Goal: Task Accomplishment & Management: Manage account settings

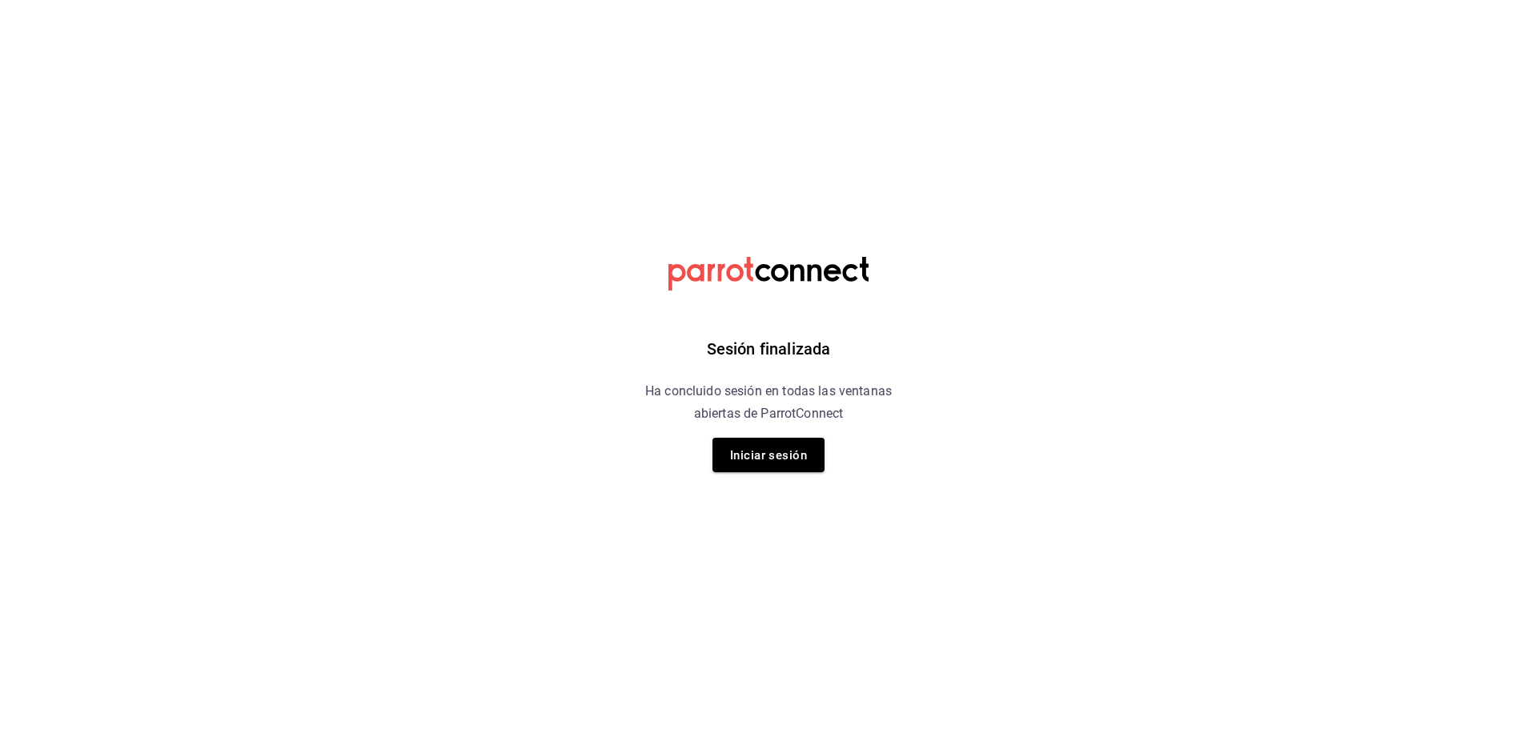
click at [760, 472] on button "Iniciar sesión" at bounding box center [768, 455] width 112 height 34
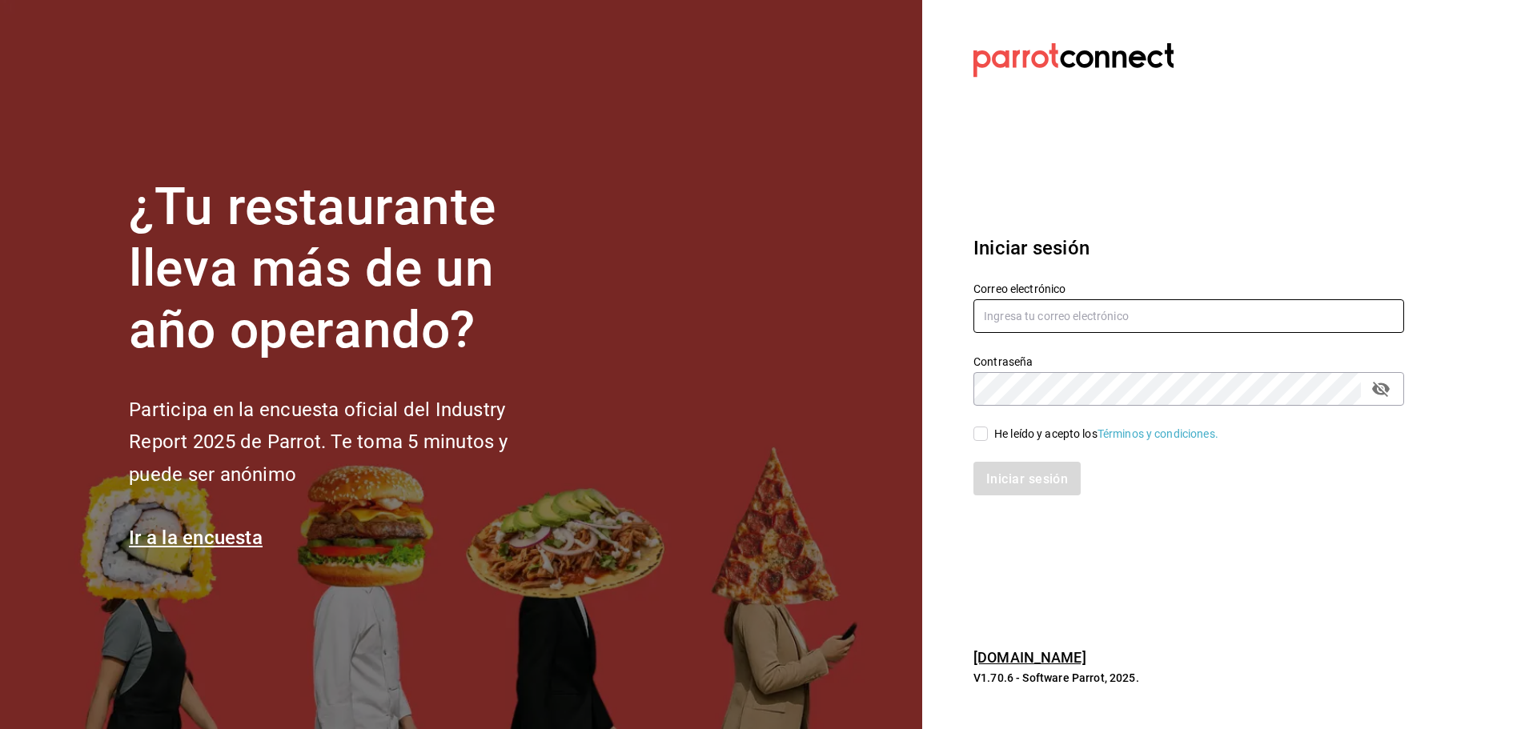
click at [1074, 328] on input "text" at bounding box center [1188, 316] width 431 height 34
type input "[EMAIL_ADDRESS][DOMAIN_NAME]"
click at [1038, 433] on font "He leído y acepto los" at bounding box center [1045, 433] width 103 height 13
click at [988, 433] on input "He leído y acepto los Términos y condiciones." at bounding box center [980, 434] width 14 height 14
checkbox input "true"
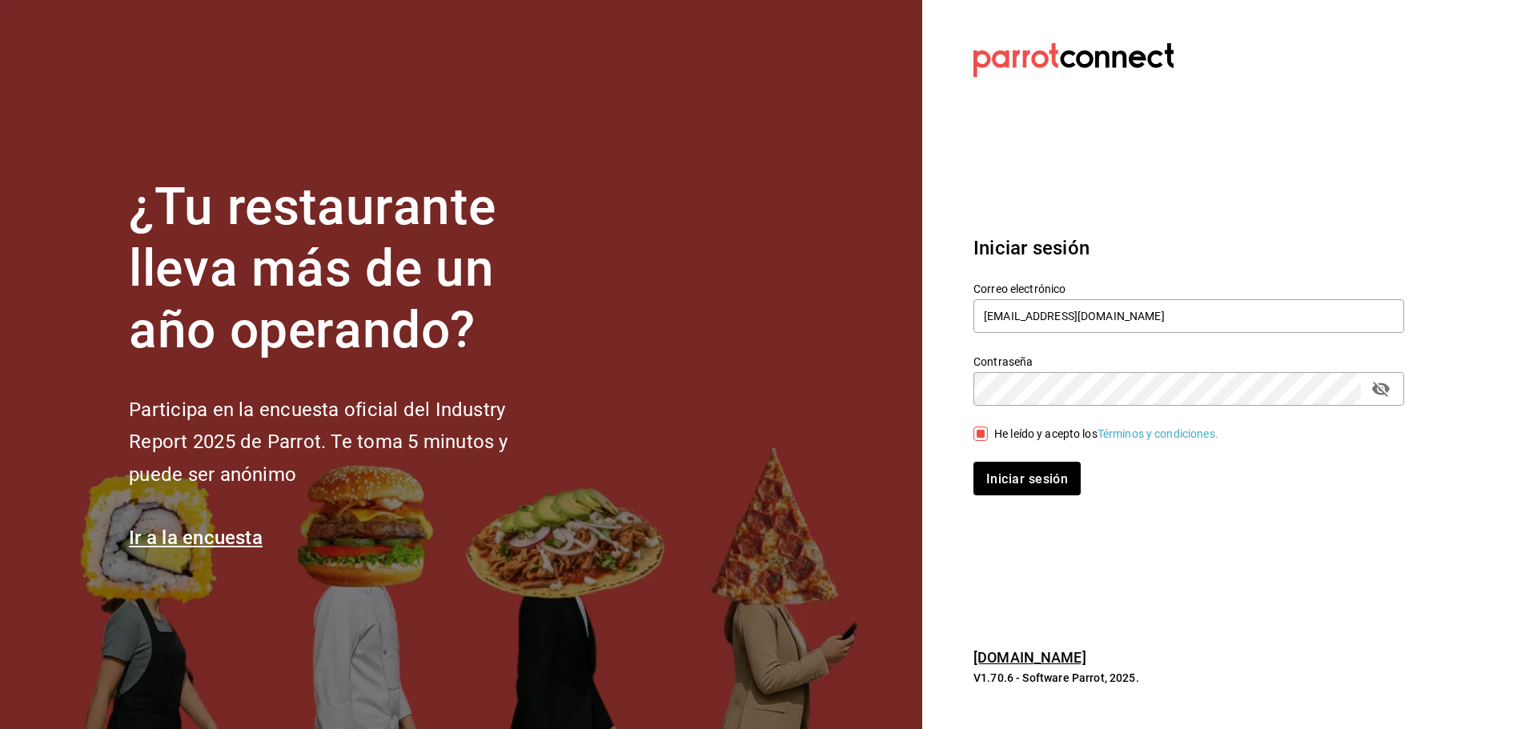
click at [1036, 453] on div "Iniciar sesión" at bounding box center [1179, 469] width 450 height 53
click at [1039, 474] on font "Iniciar sesión" at bounding box center [1028, 478] width 82 height 15
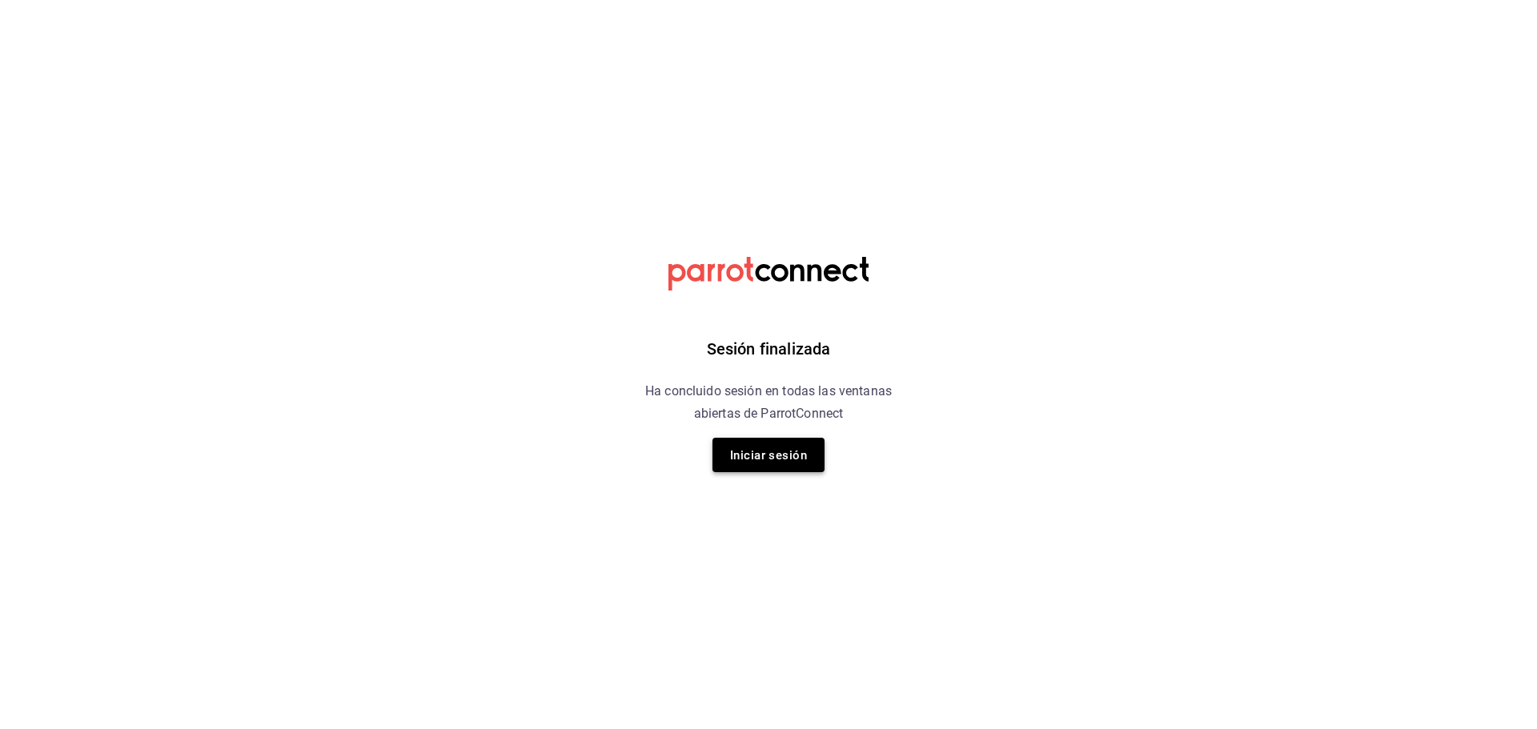
click at [797, 465] on font "Iniciar sesión" at bounding box center [768, 455] width 77 height 22
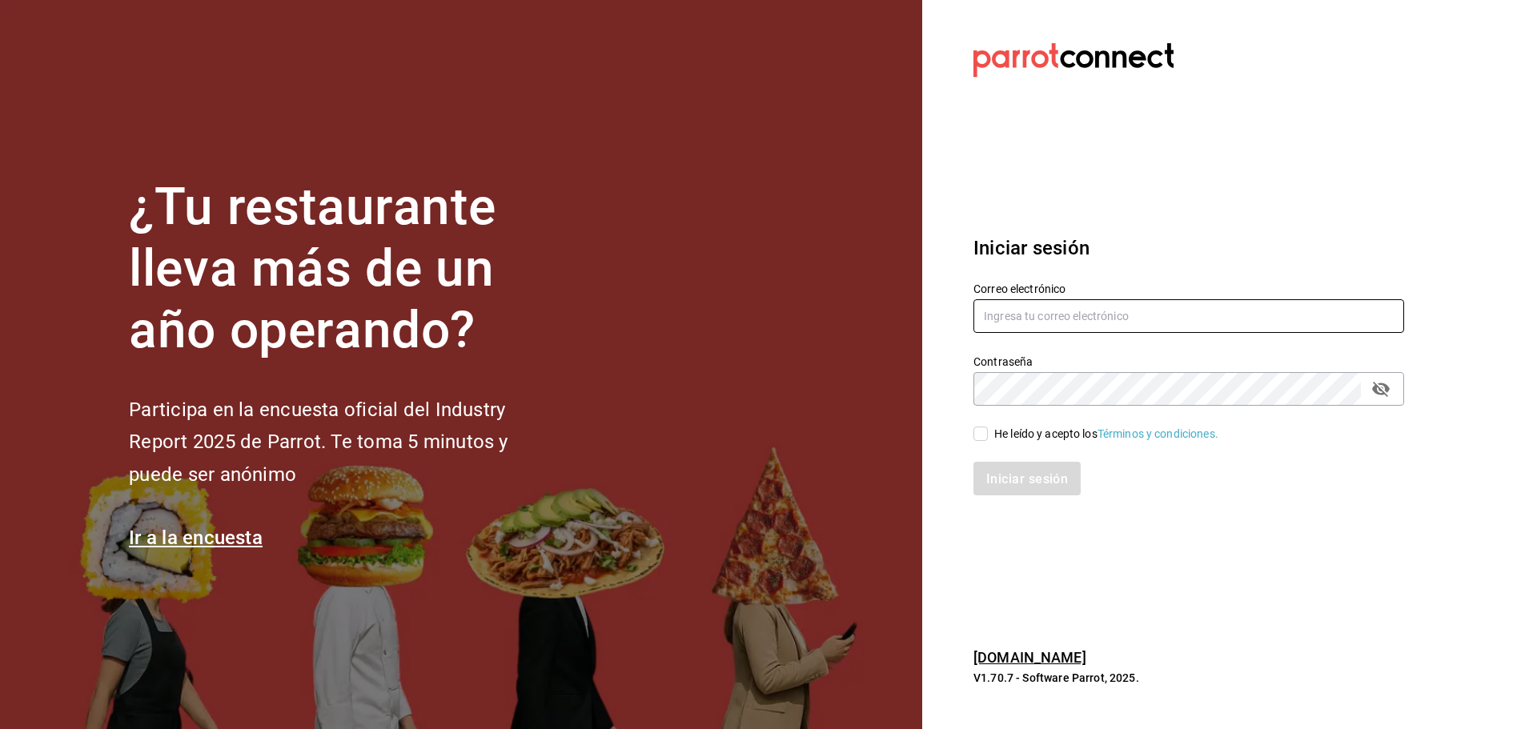
click at [1110, 311] on input "text" at bounding box center [1188, 316] width 431 height 34
type input "nytonytonii@gmail.com"
click at [1062, 433] on font "He leído y acepto los" at bounding box center [1045, 433] width 103 height 13
click at [988, 433] on input "He leído y acepto los Términos y condiciones." at bounding box center [980, 434] width 14 height 14
checkbox input "true"
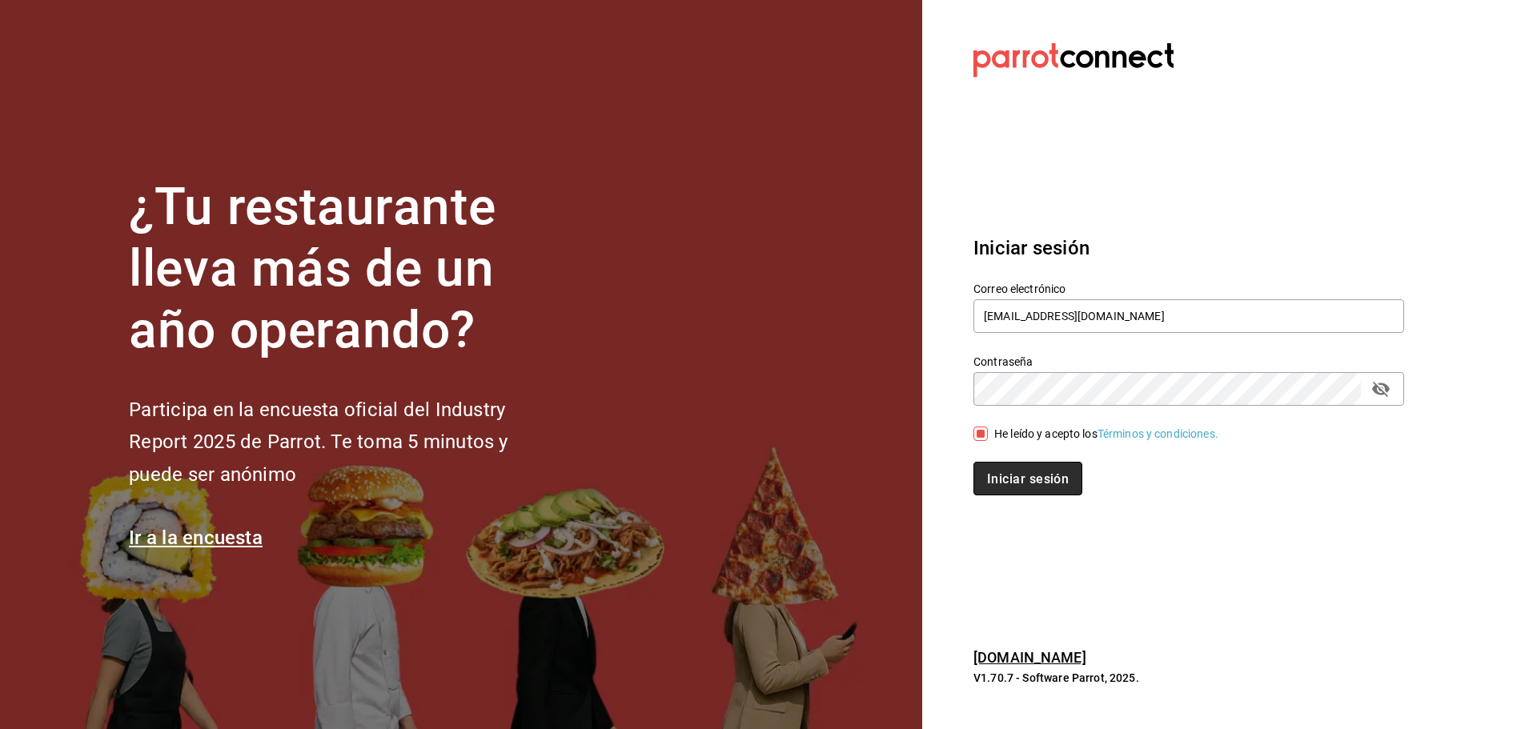
click at [1021, 476] on font "Iniciar sesión" at bounding box center [1028, 478] width 82 height 15
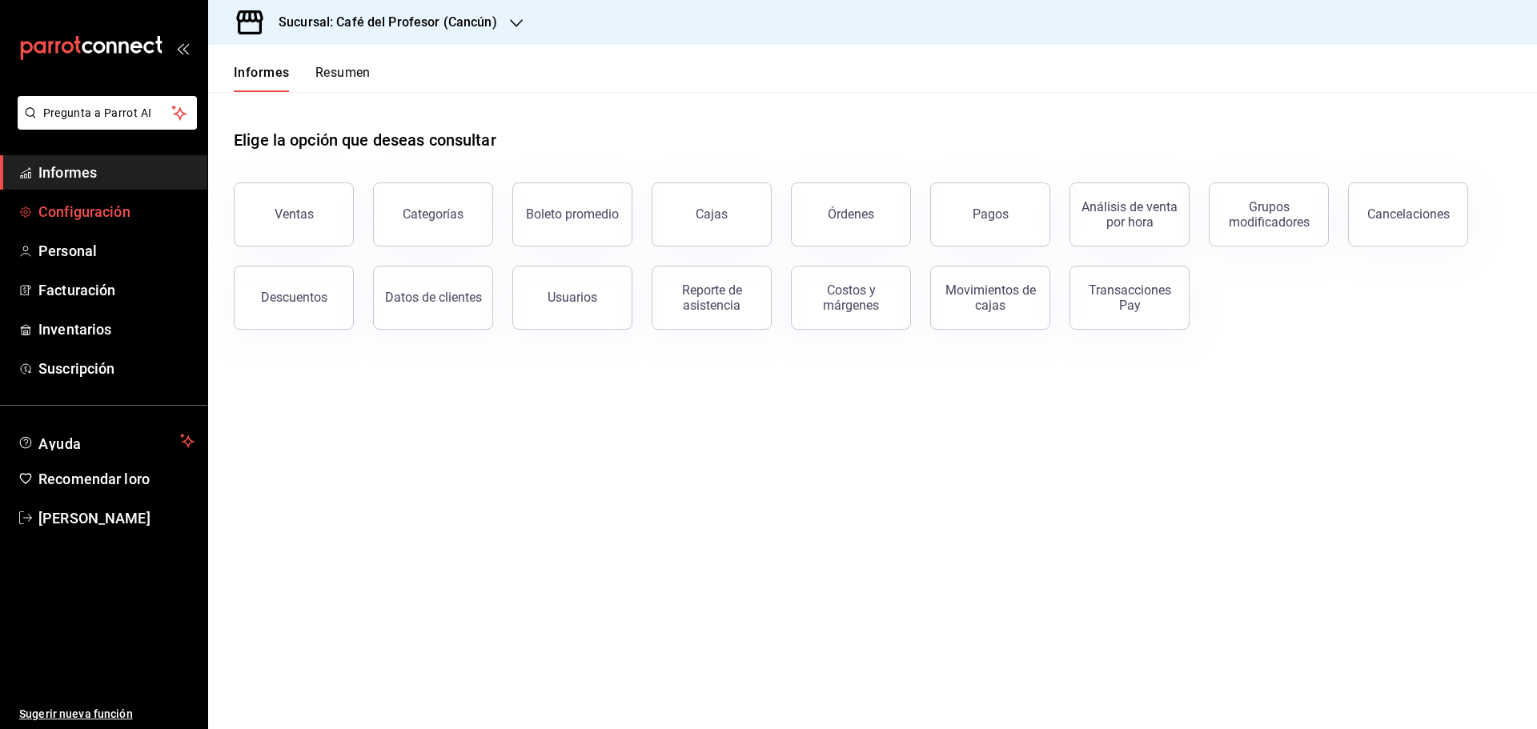
click at [147, 217] on span "Configuración" at bounding box center [116, 212] width 156 height 22
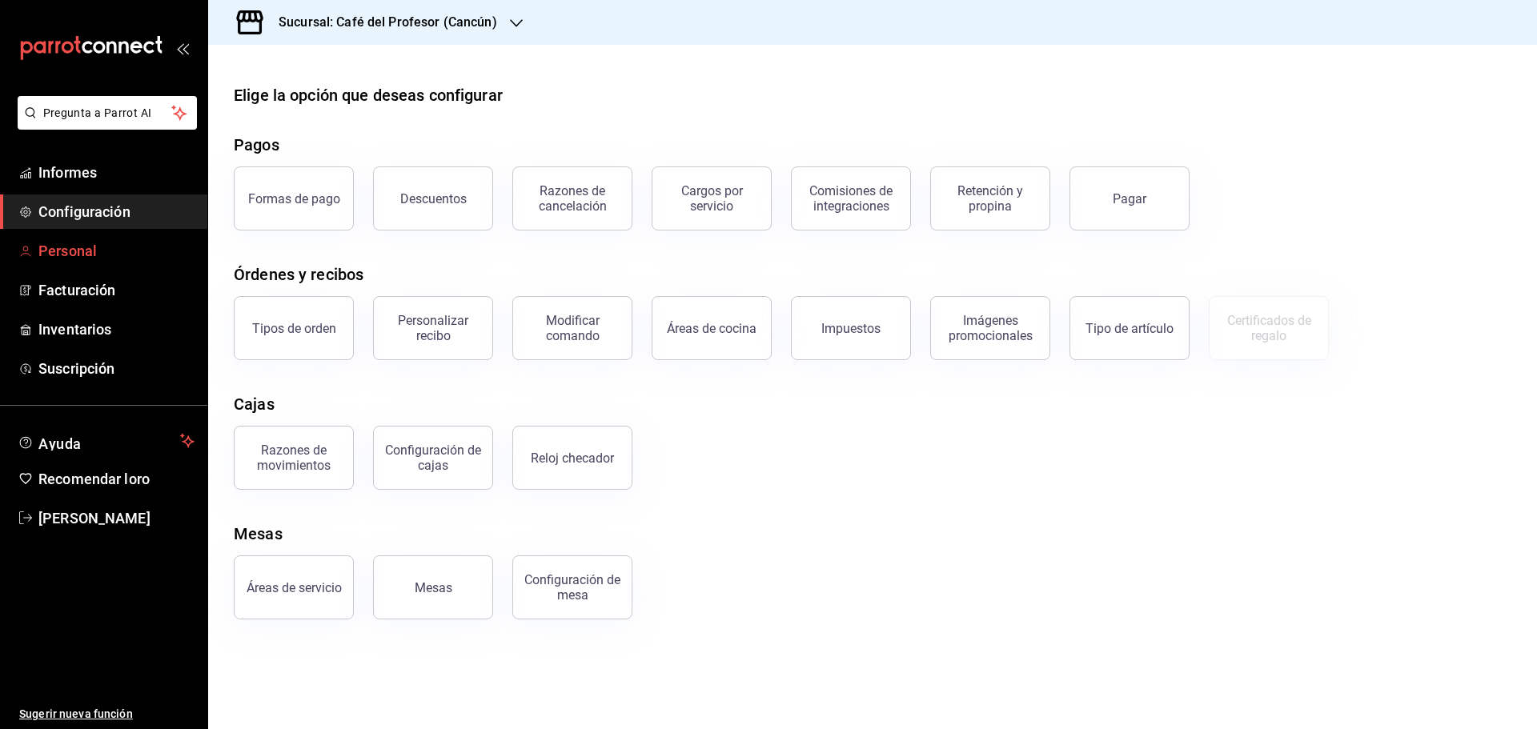
click at [121, 265] on link "Personal" at bounding box center [103, 251] width 207 height 34
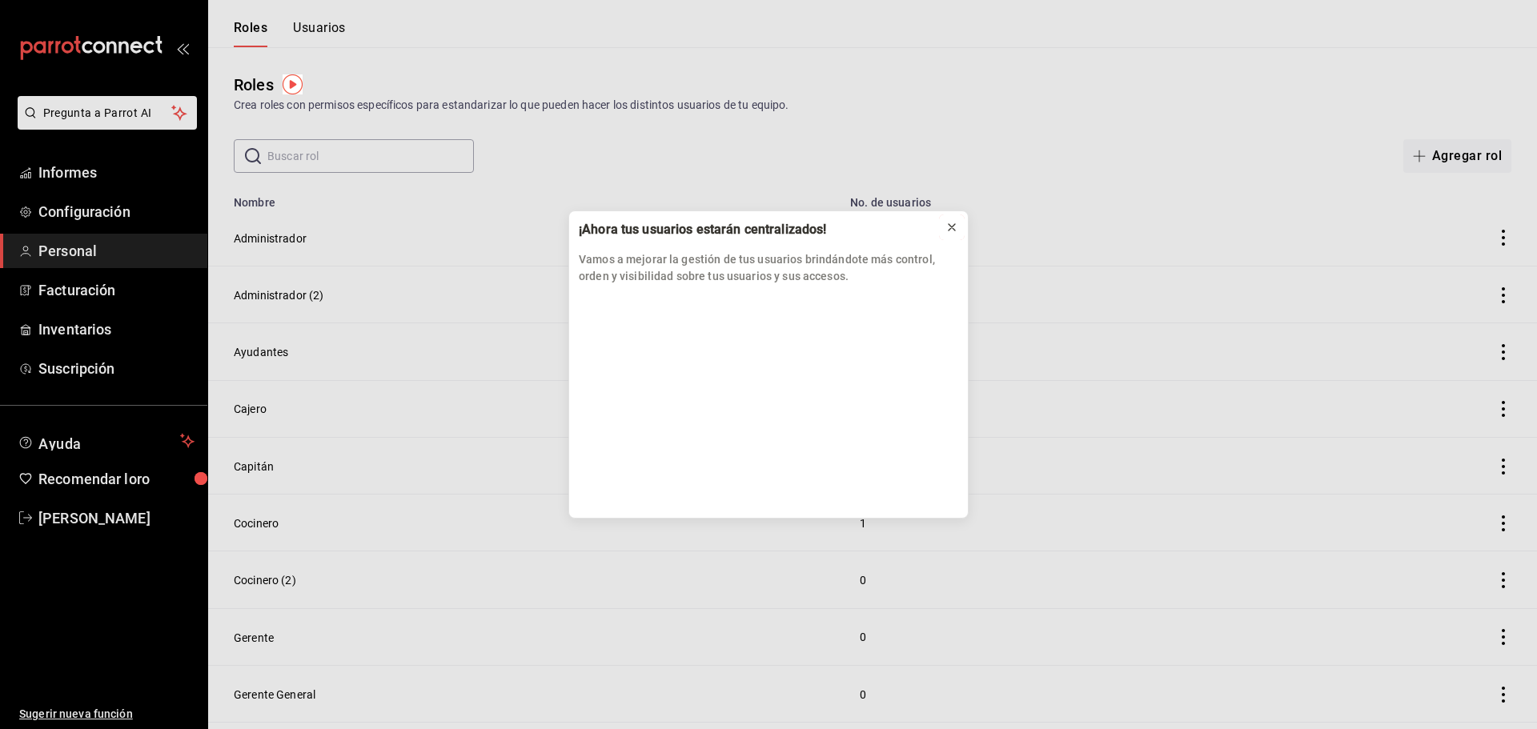
click at [941, 225] on button at bounding box center [952, 228] width 26 height 26
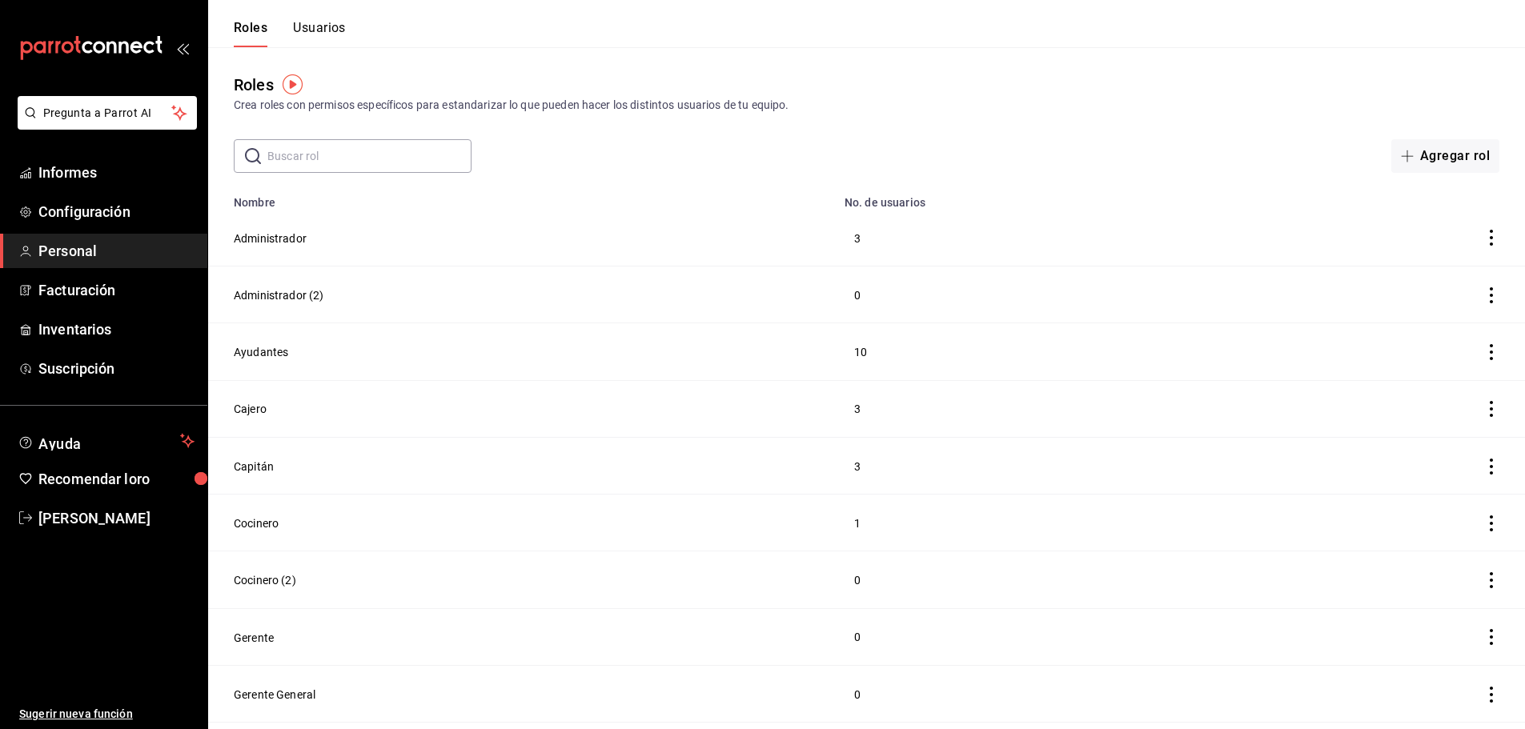
drag, startPoint x: 526, startPoint y: 362, endPoint x: 1226, endPoint y: 325, distance: 701.4
click at [540, 362] on td "Ayudantes" at bounding box center [521, 351] width 627 height 57
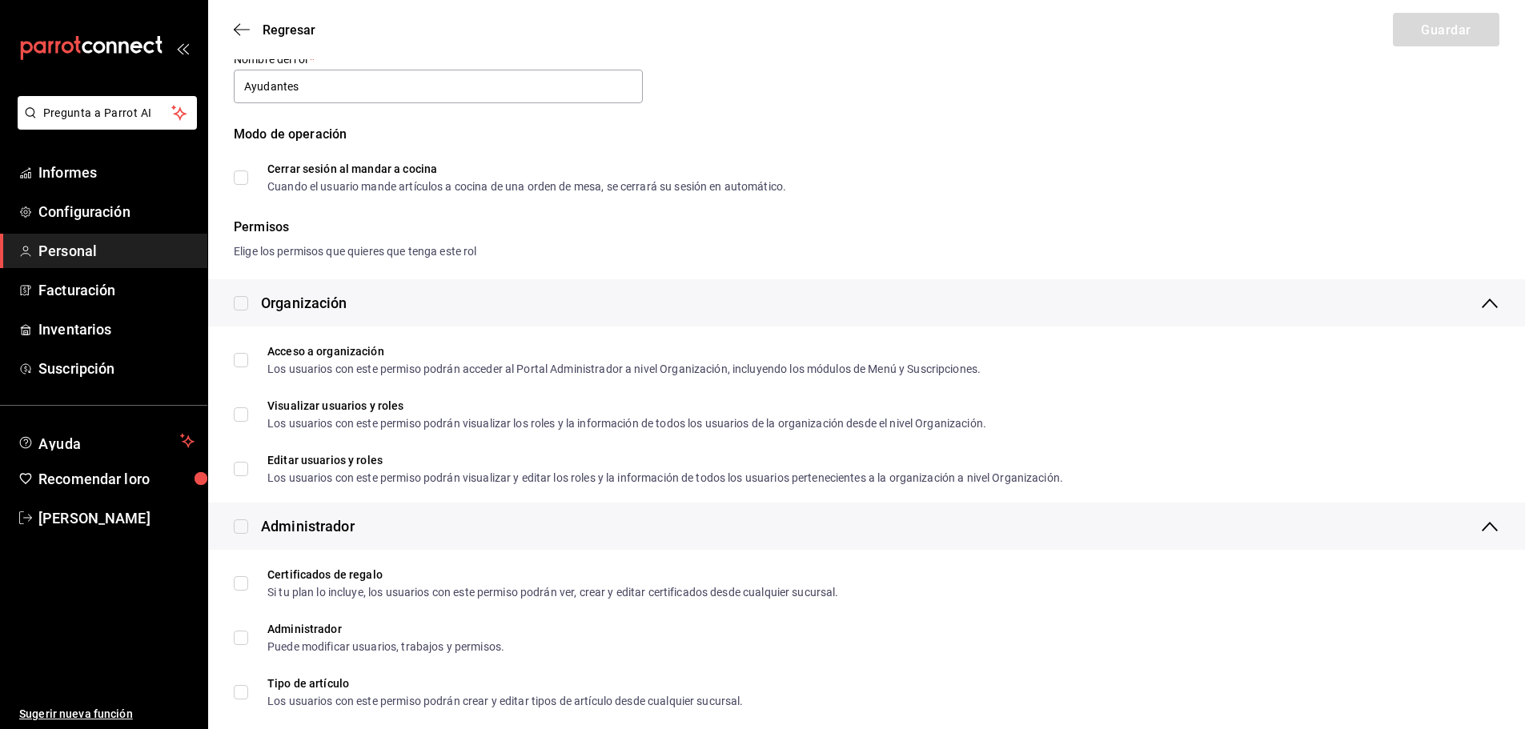
scroll to position [80, 0]
click at [292, 25] on font "Regresar" at bounding box center [289, 29] width 53 height 15
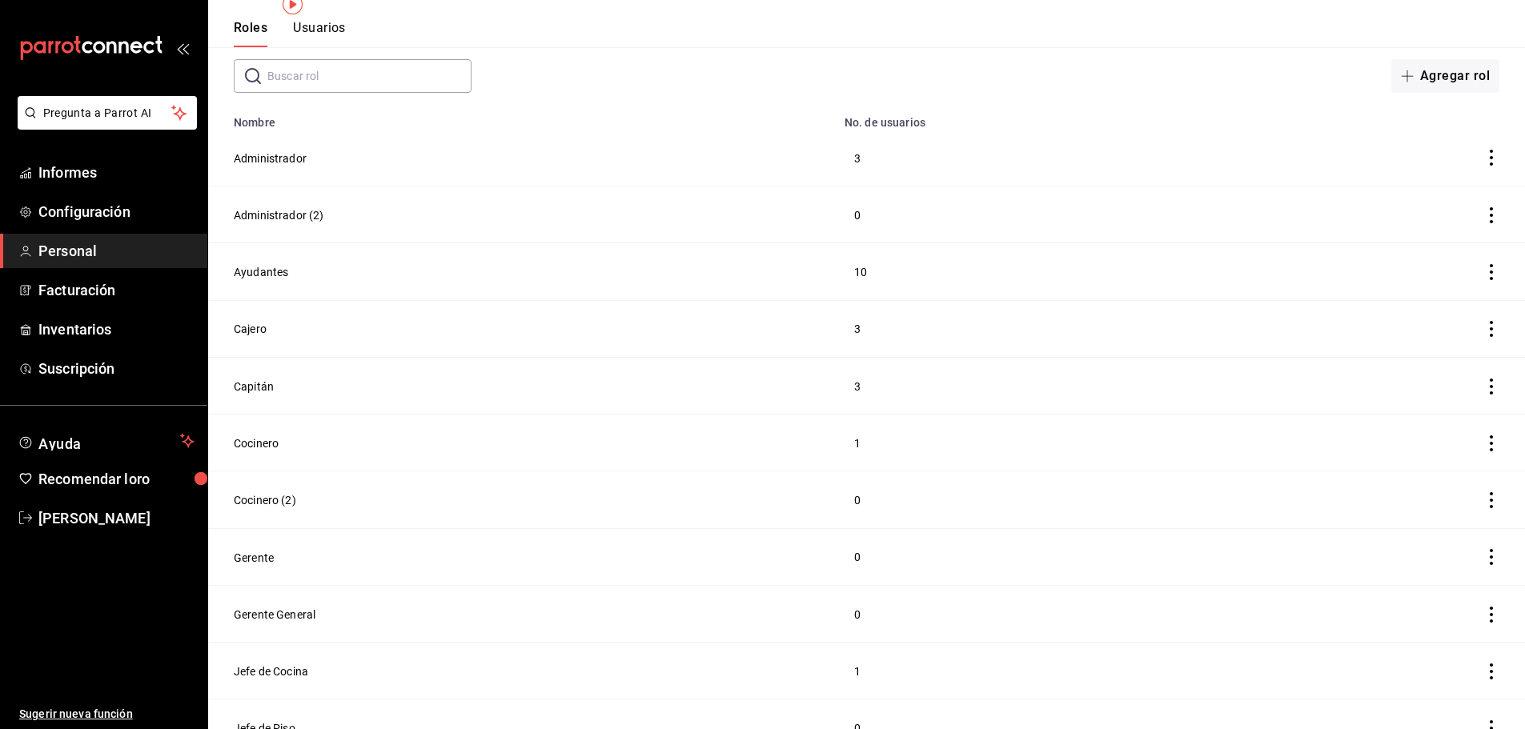
click at [326, 24] on font "Usuarios" at bounding box center [319, 27] width 53 height 15
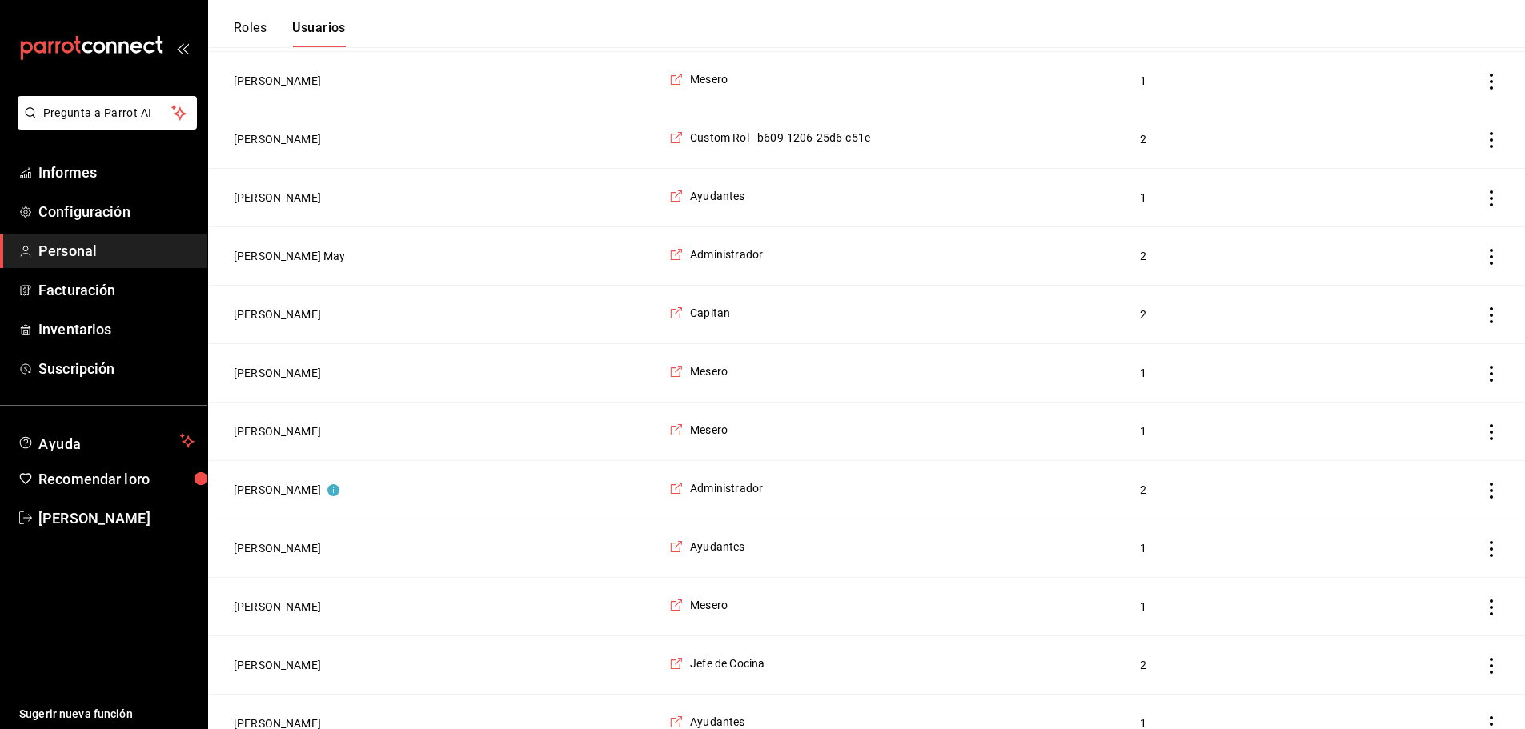
scroll to position [1417, 0]
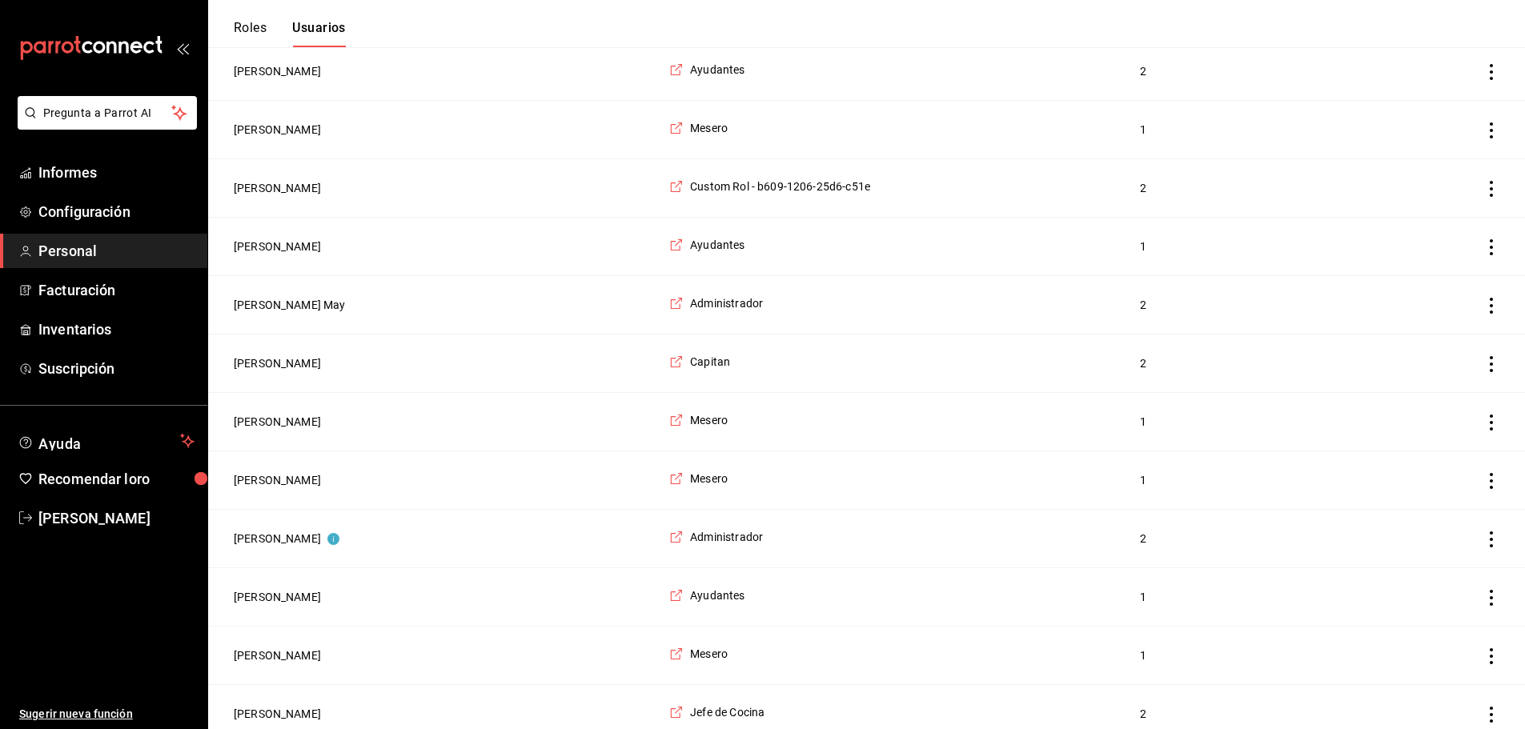
click at [1489, 314] on icon "actions" at bounding box center [1491, 306] width 16 height 16
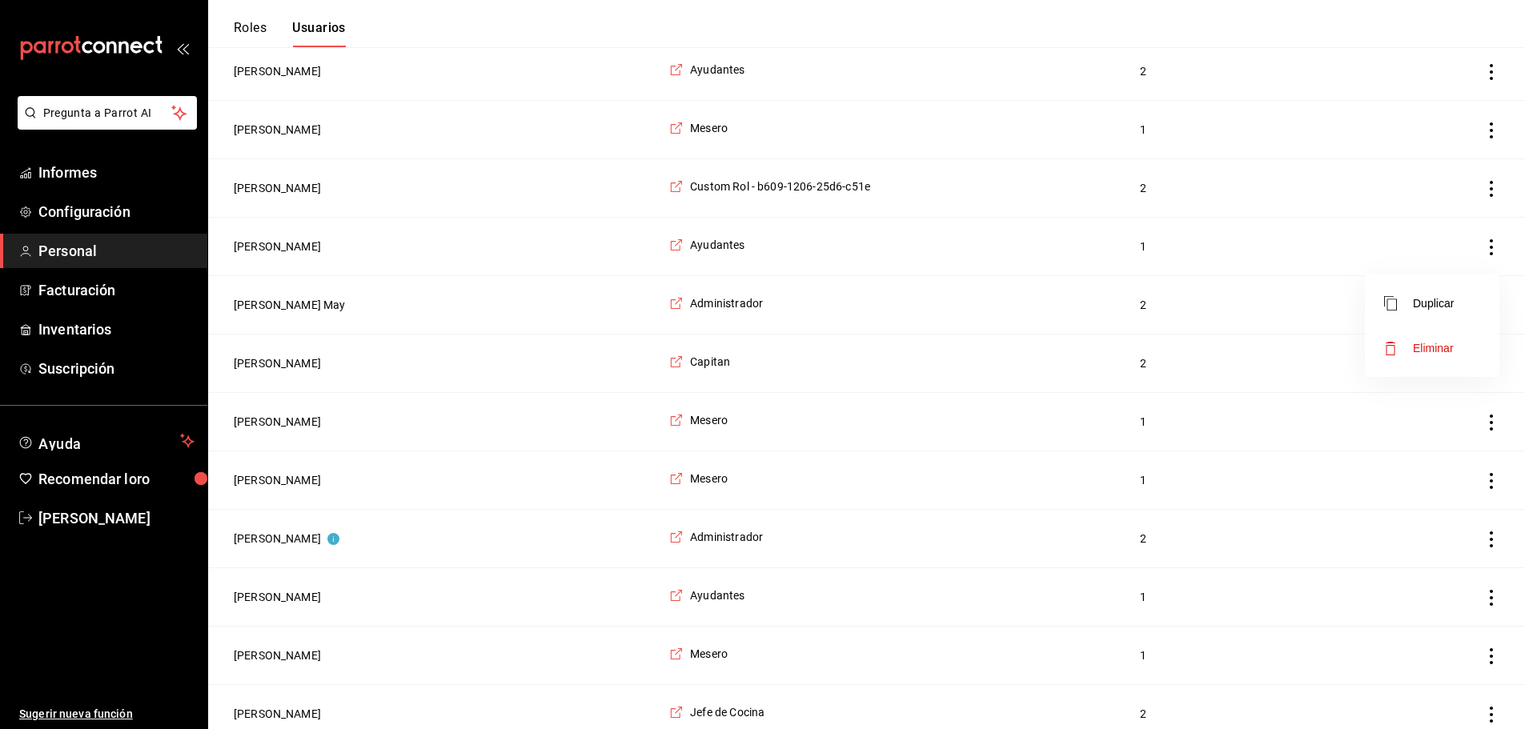
click at [1204, 305] on div at bounding box center [768, 364] width 1537 height 729
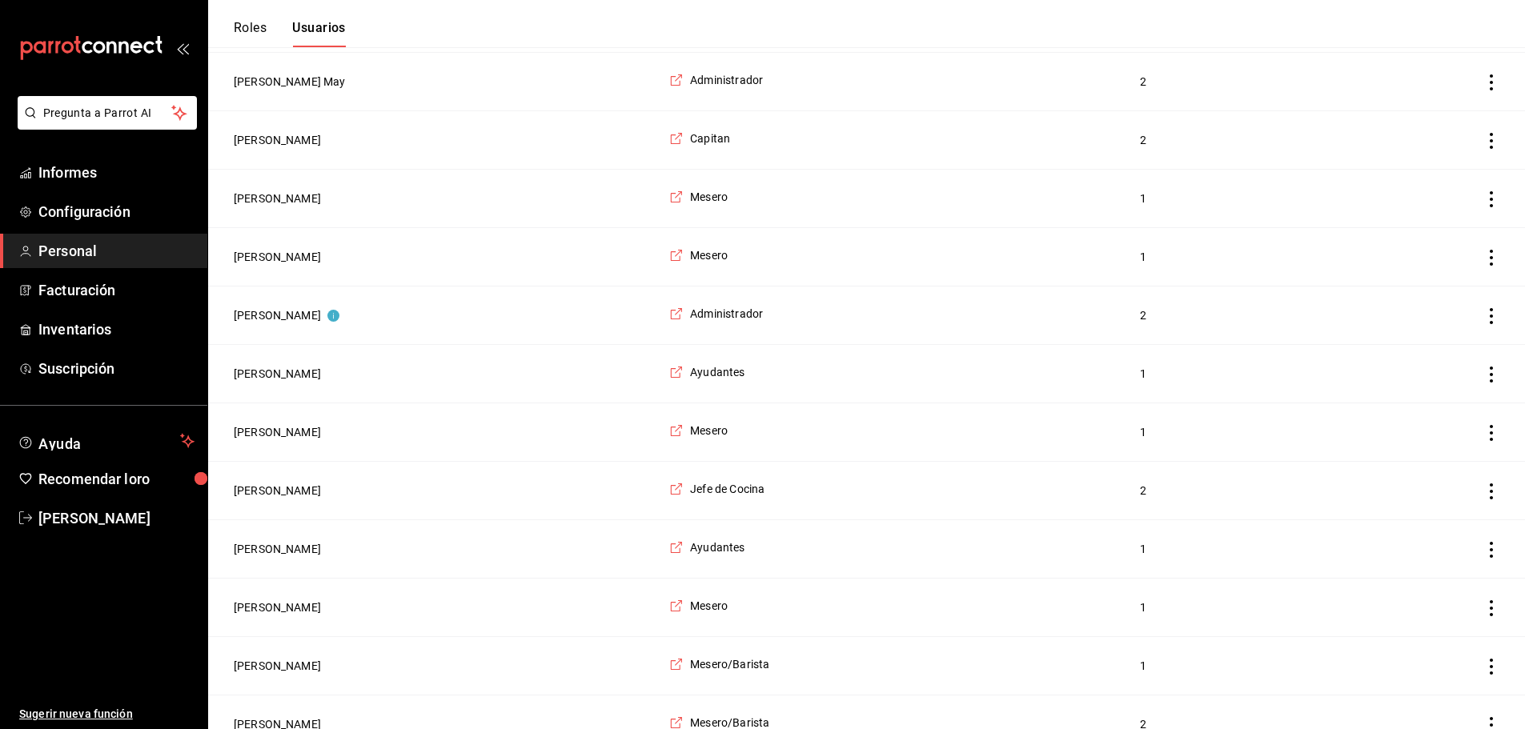
scroll to position [1646, 0]
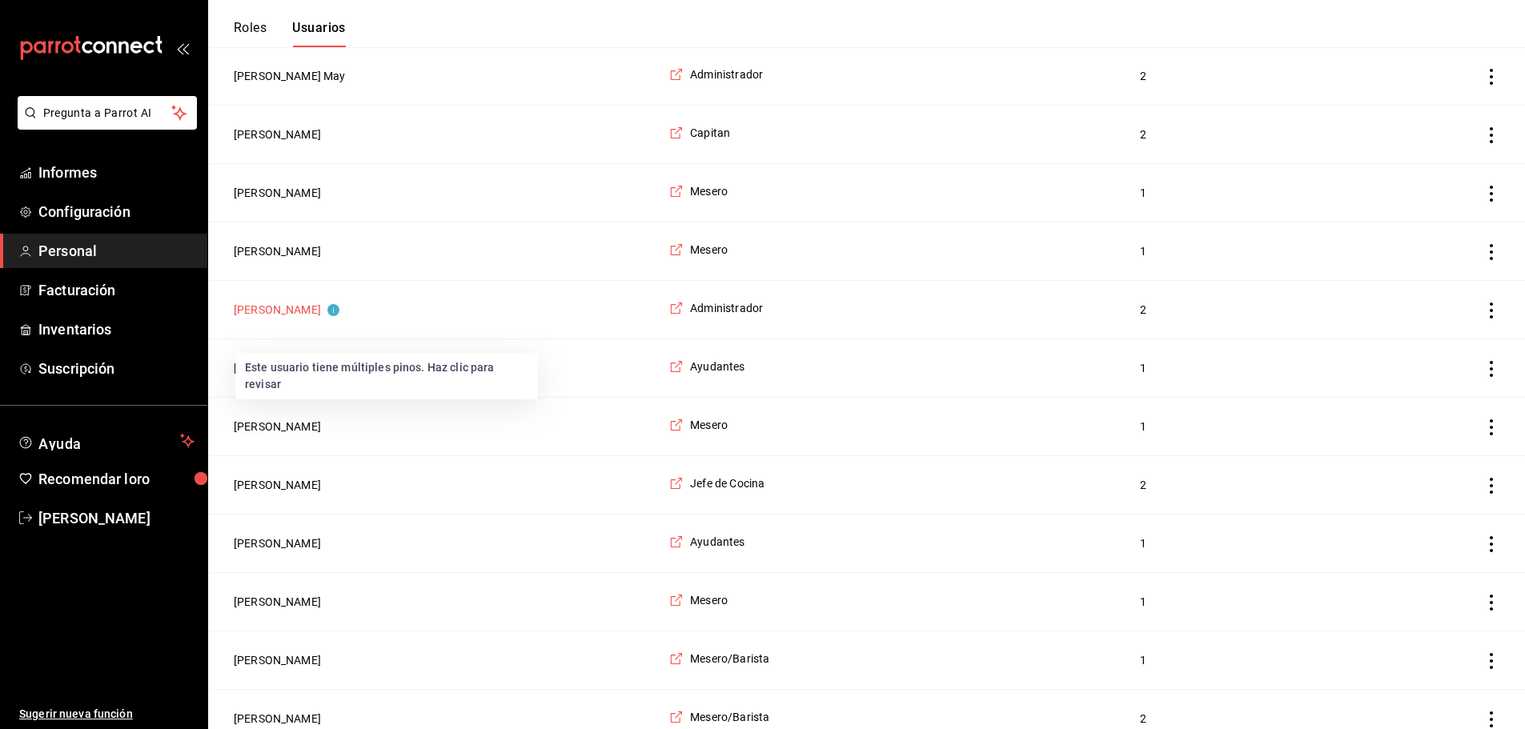
click at [339, 316] on circle "Este usuario tiene múltiples pines. Haz clic para revisar" at bounding box center [333, 310] width 12 height 12
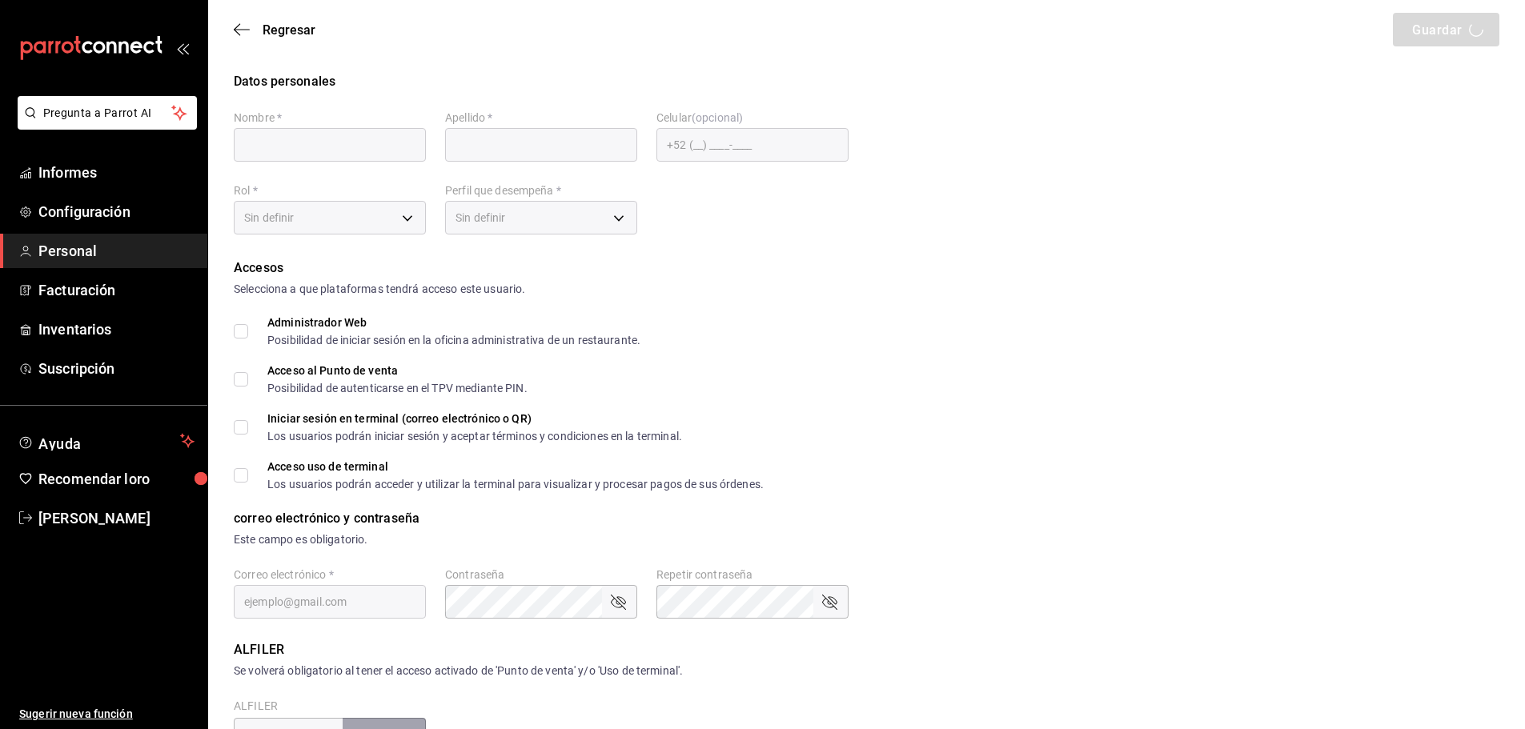
type input "[PERSON_NAME]"
checkbox input "true"
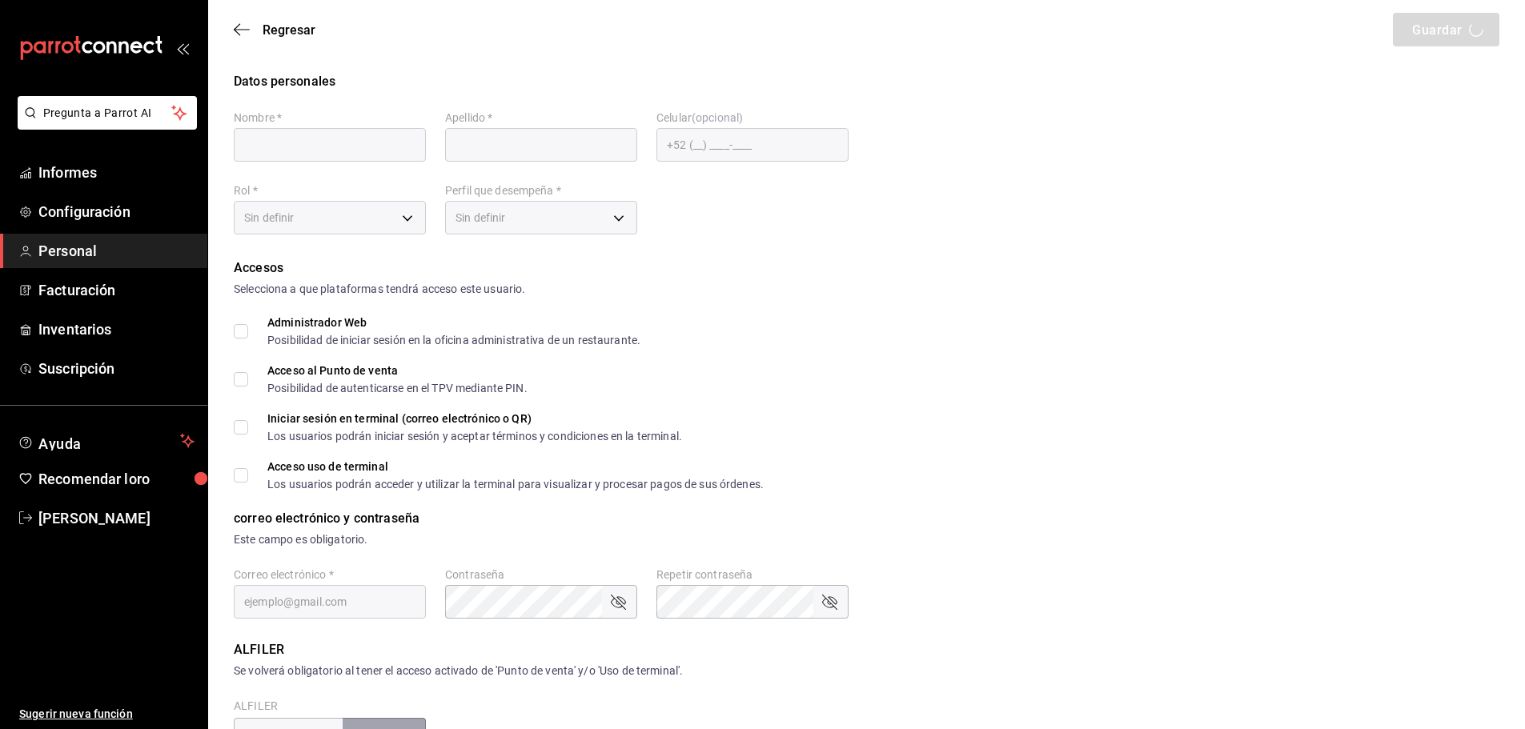
checkbox input "true"
type input "[EMAIL_ADDRESS][DOMAIN_NAME]"
type input "1236"
checkbox input "true"
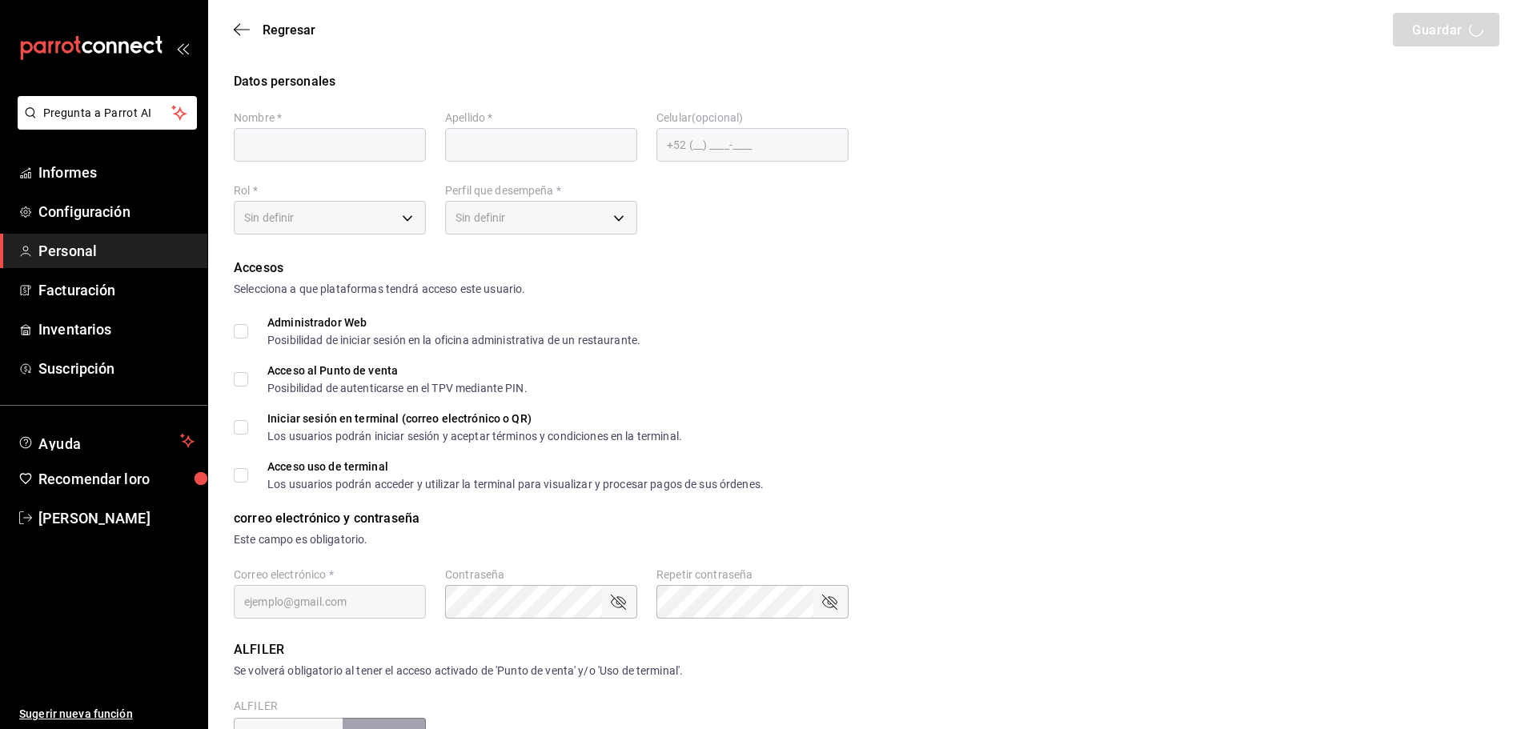
checkbox input "true"
type input "[PHONE_NUMBER]"
type input "ea53f1a3-98f3-43af-ad9e-7adcaf8a0599"
type input "ADMIN"
checkbox input "true"
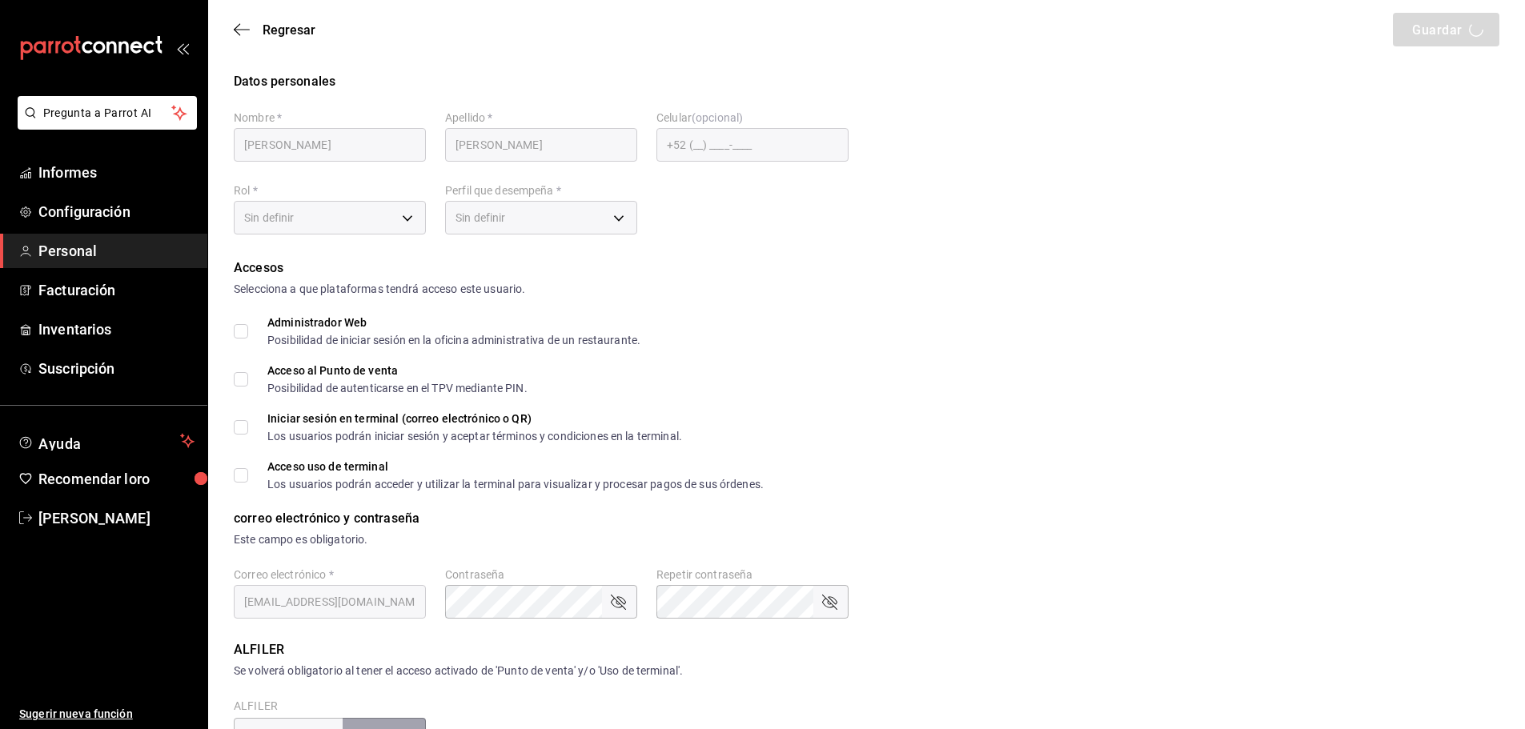
checkbox input "true"
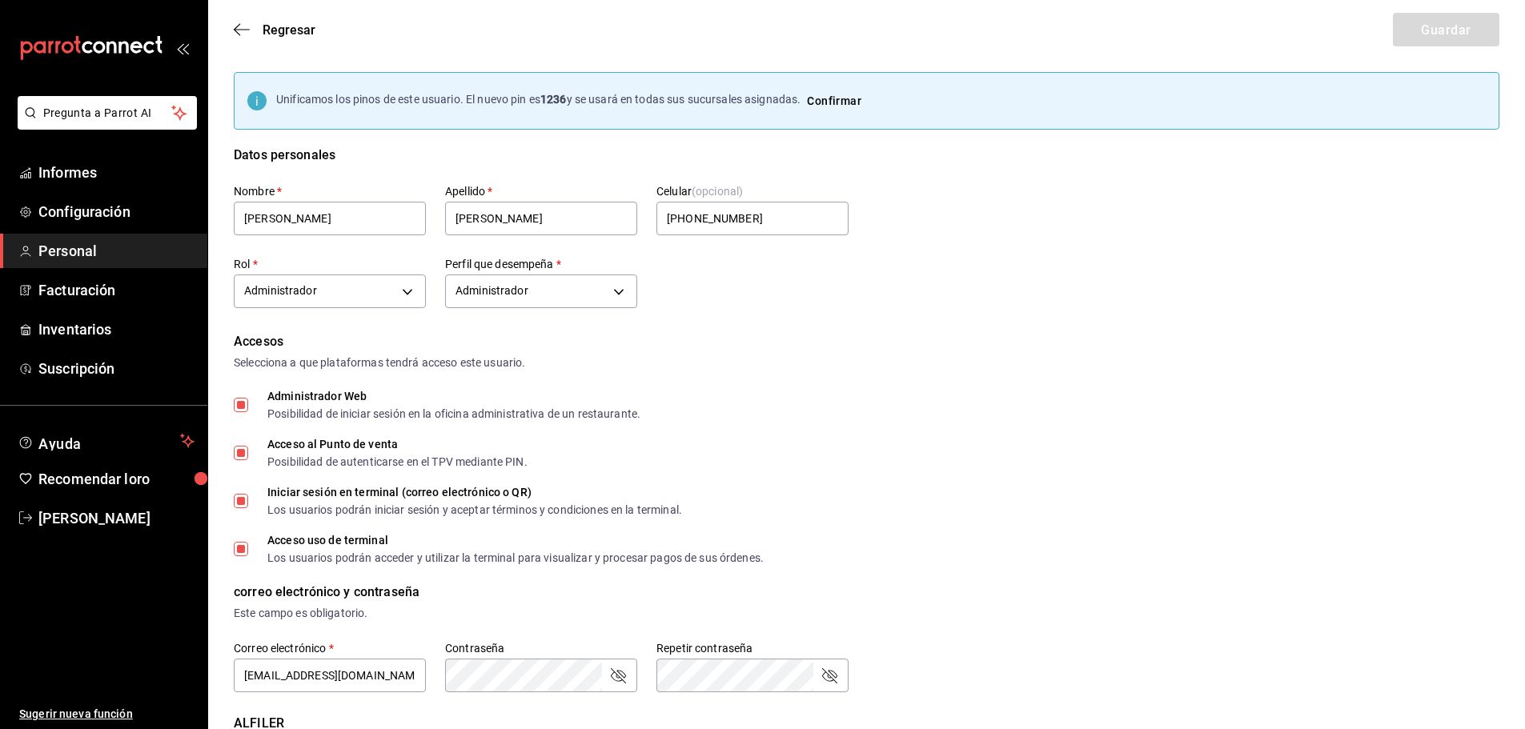
click at [299, 18] on div "Regresar Guardar" at bounding box center [866, 29] width 1317 height 59
click at [296, 29] on font "Regresar" at bounding box center [289, 29] width 53 height 15
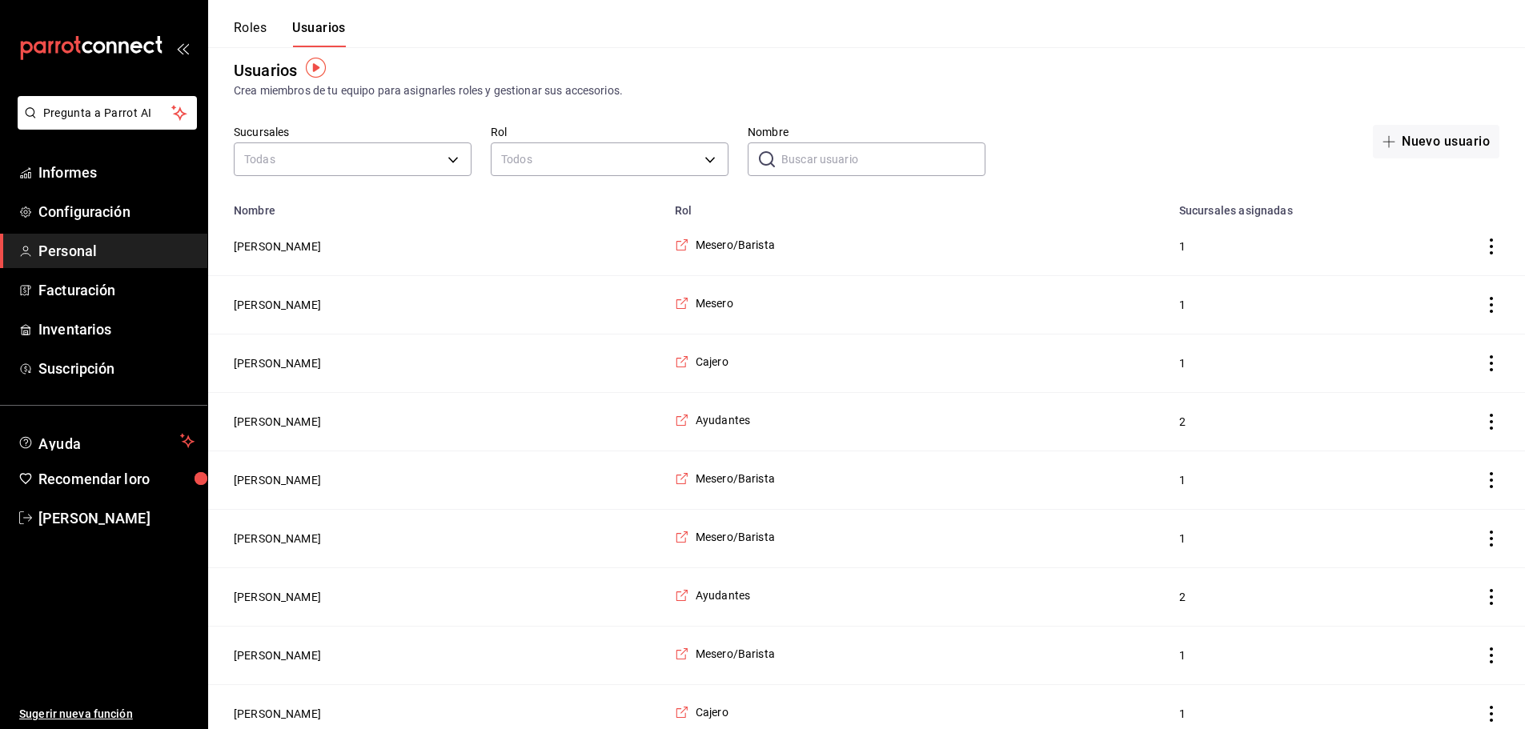
scroll to position [17, 0]
click at [270, 356] on font "[PERSON_NAME]" at bounding box center [277, 361] width 87 height 13
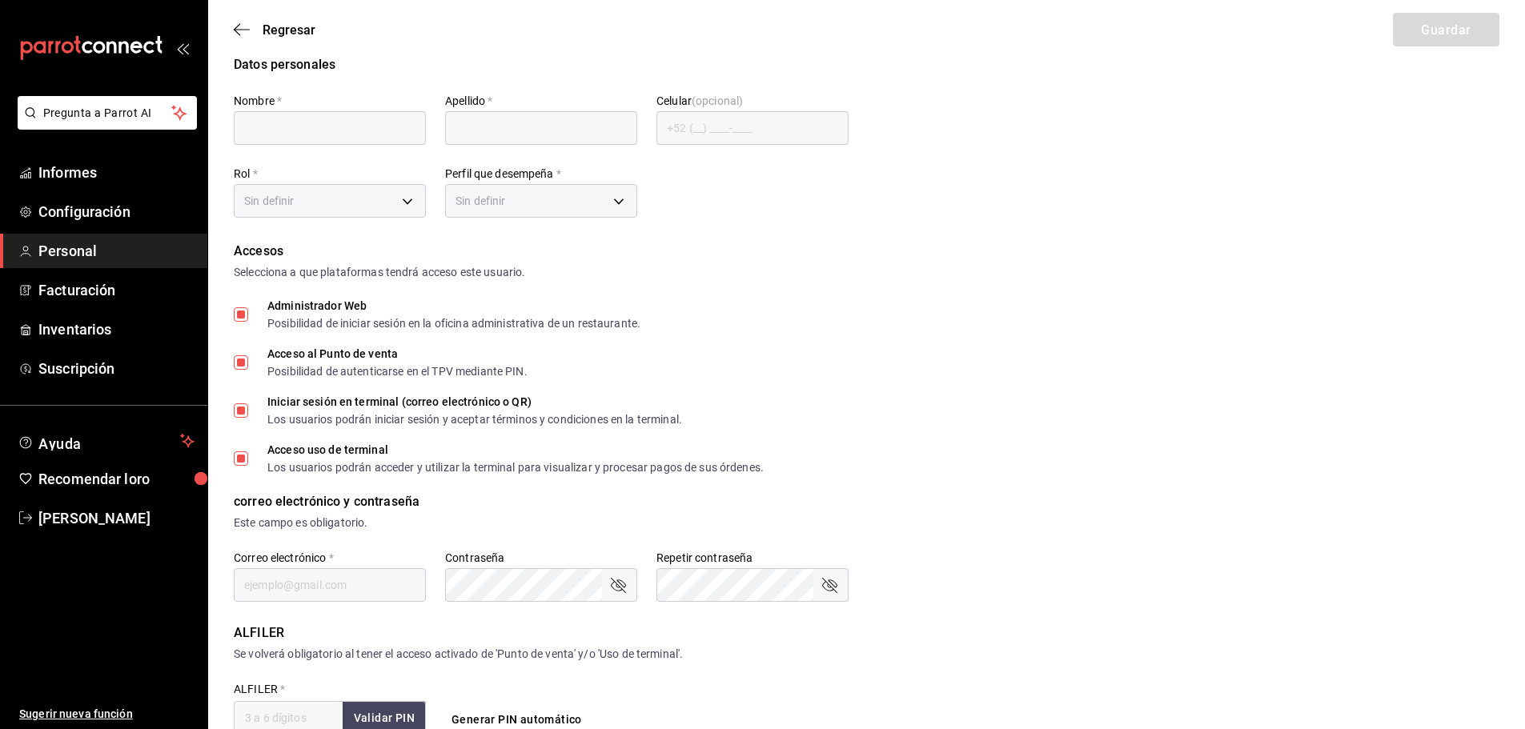
type input "Oyuki"
type input "[PERSON_NAME]"
checkbox input "true"
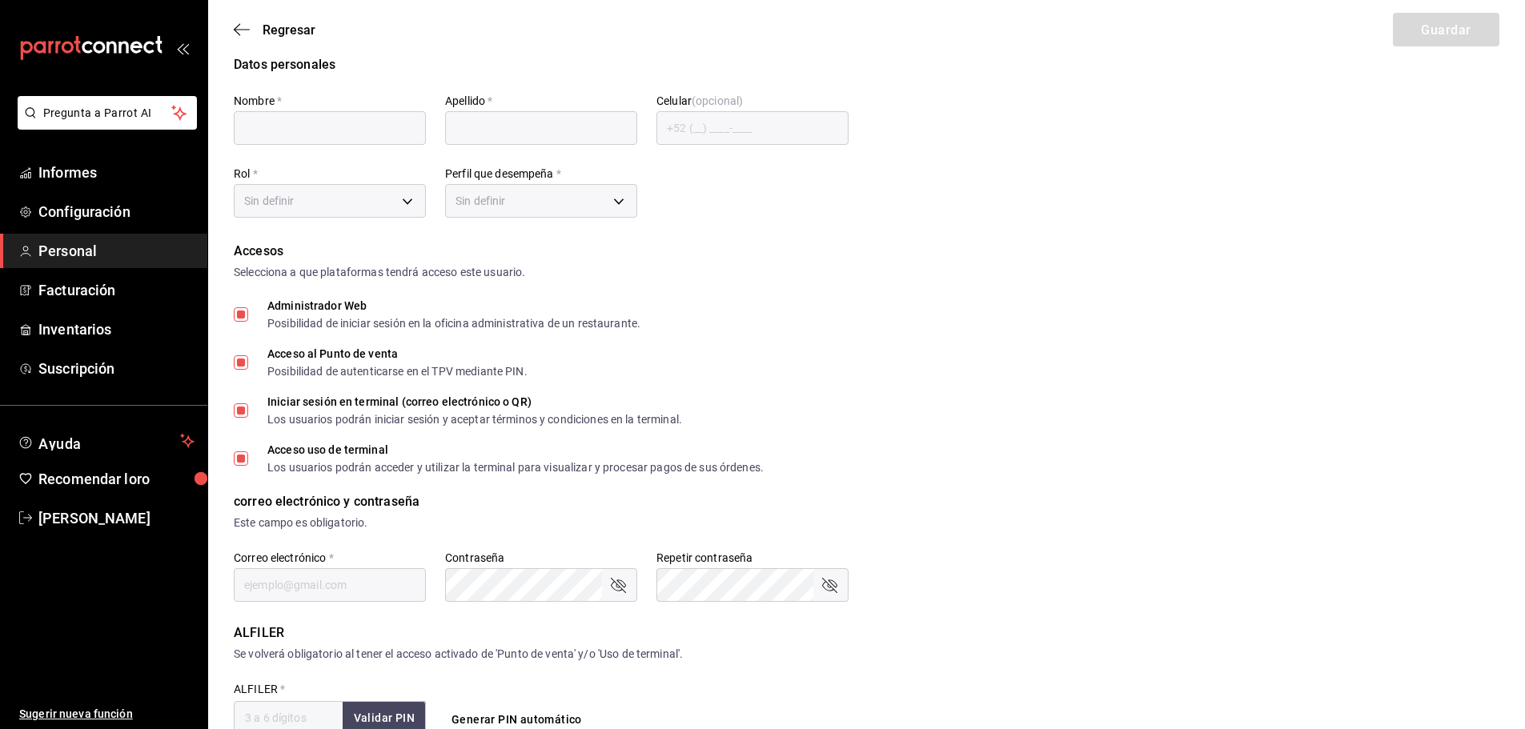
checkbox input "true"
type input "[EMAIL_ADDRESS][DOMAIN_NAME]"
type input "9454"
type input "62e7ac0a-9184-42bd-83e4-78eda529e67c"
type input "CASHIER"
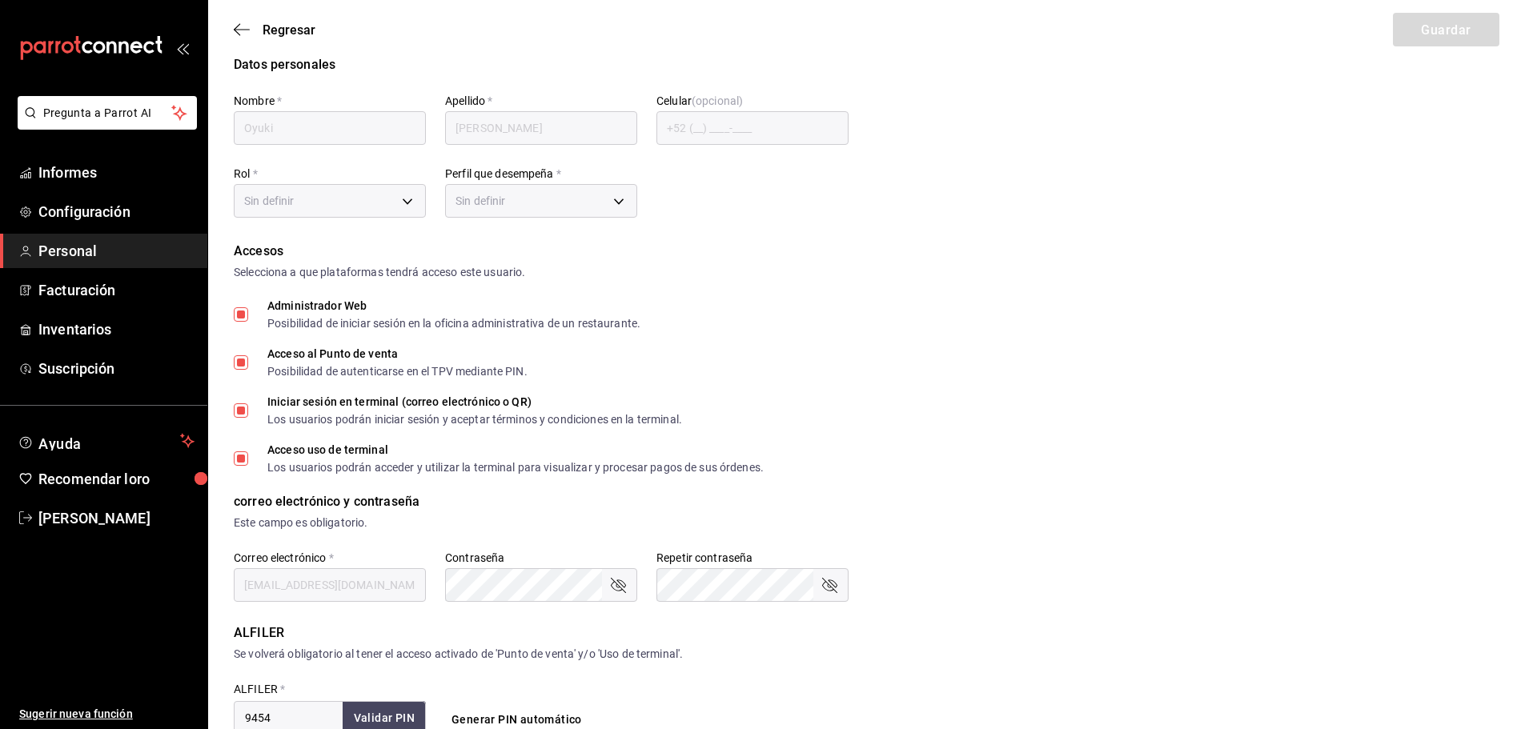
checkbox input "true"
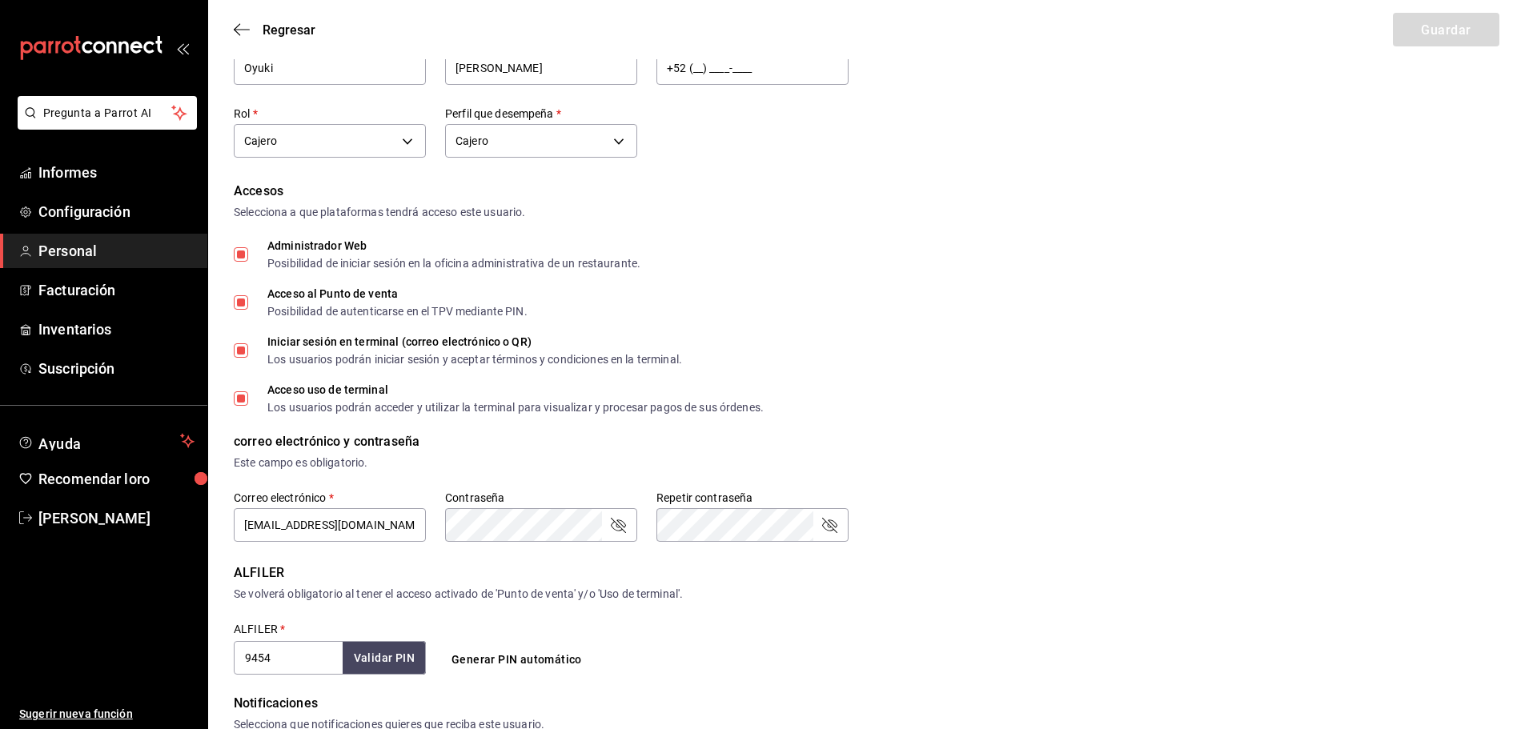
scroll to position [86, 0]
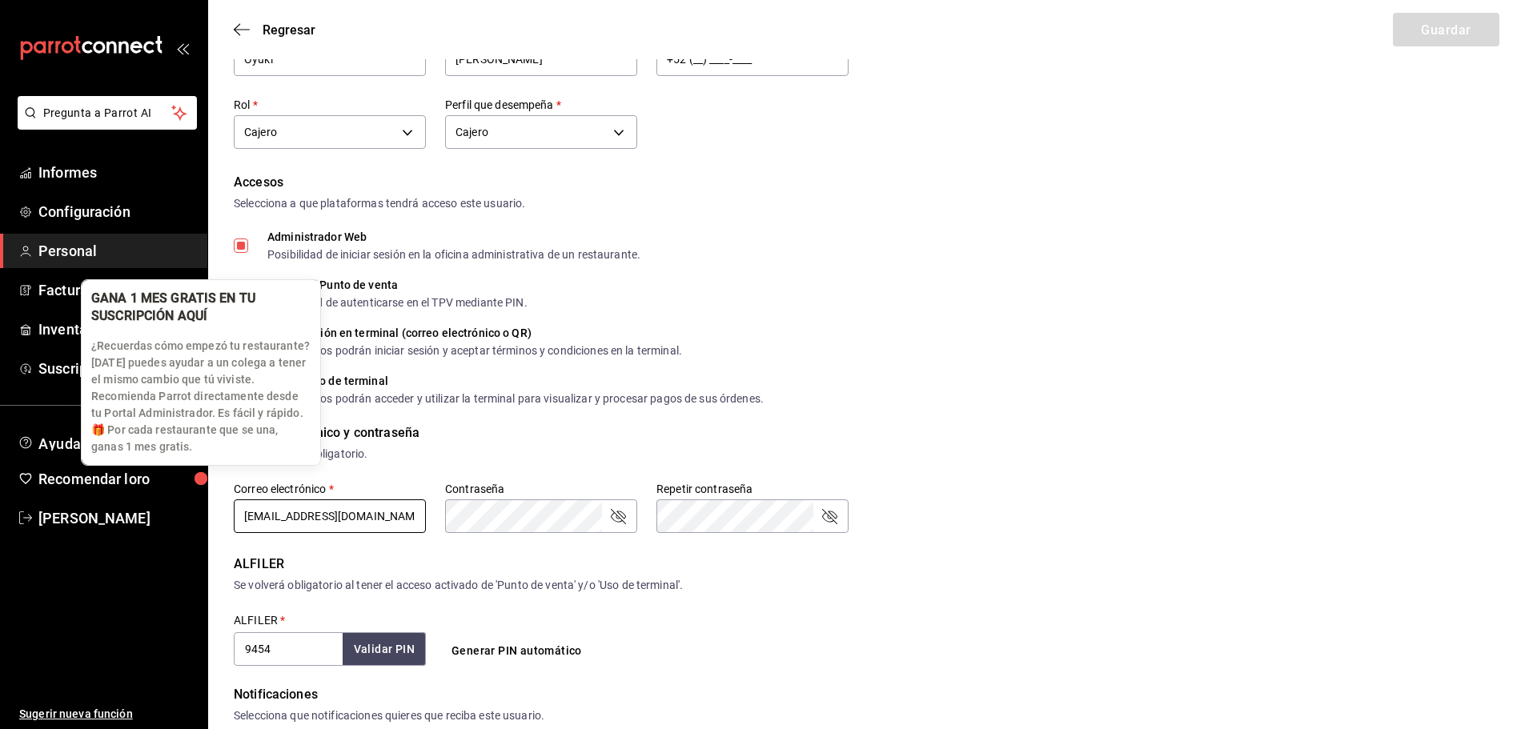
drag, startPoint x: 391, startPoint y: 512, endPoint x: 203, endPoint y: 498, distance: 188.6
click at [203, 499] on body "Pregunta a Parrot AI Informes Configuración Personal Facturación Inventarios Su…" at bounding box center [762, 489] width 1525 height 1151
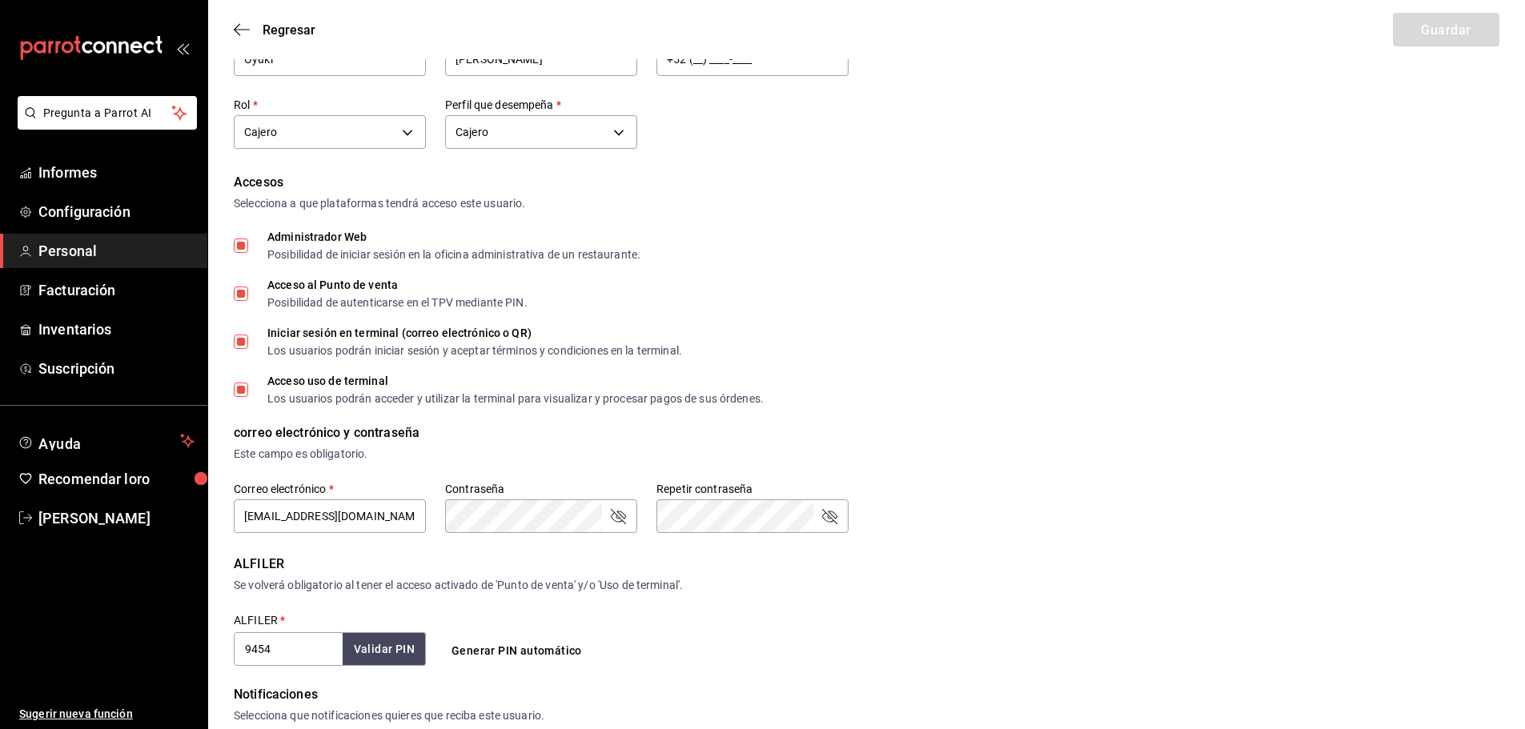
click at [1053, 381] on div "Acceso uso de terminal Los usuarios podrán acceder y utilizar la terminal para …" at bounding box center [867, 389] width 1266 height 29
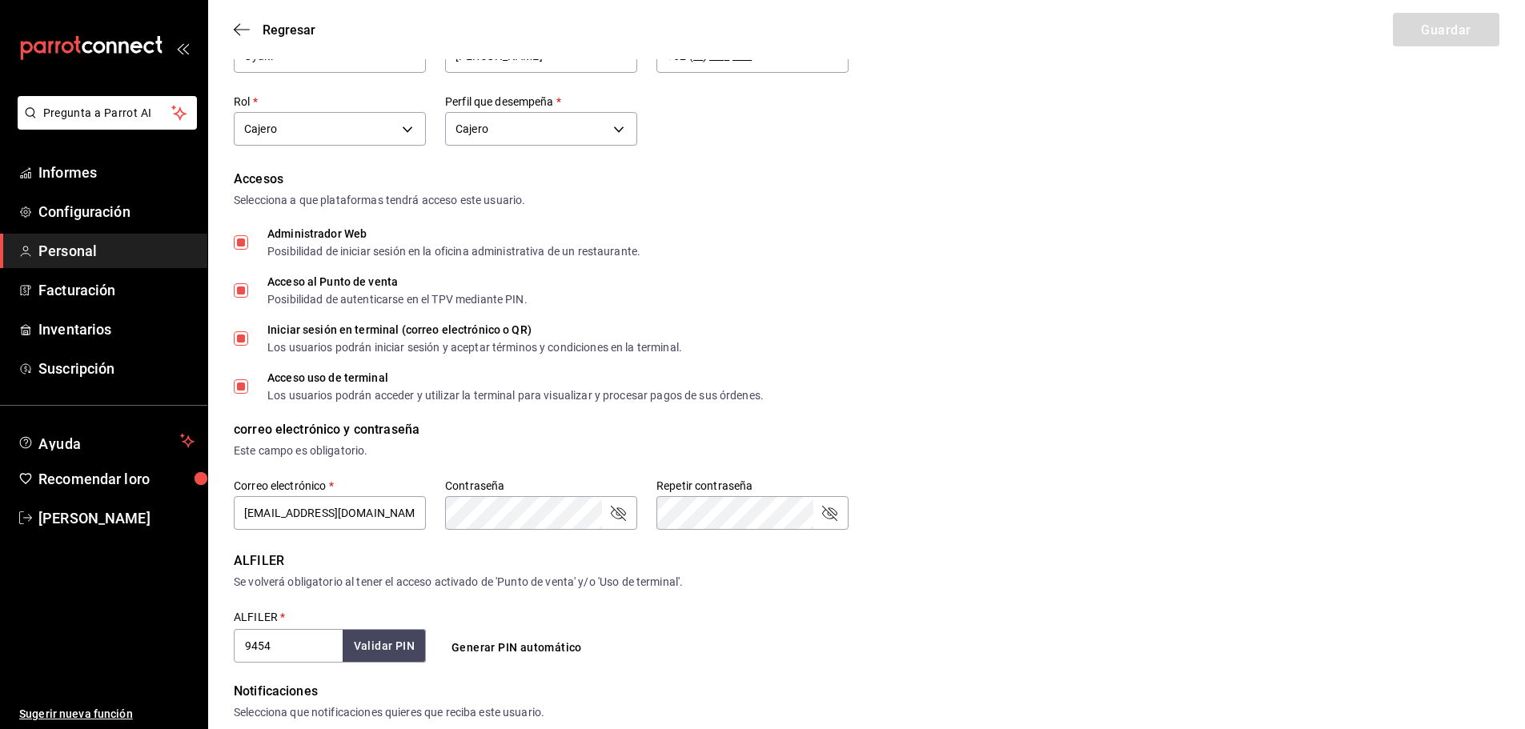
scroll to position [422, 0]
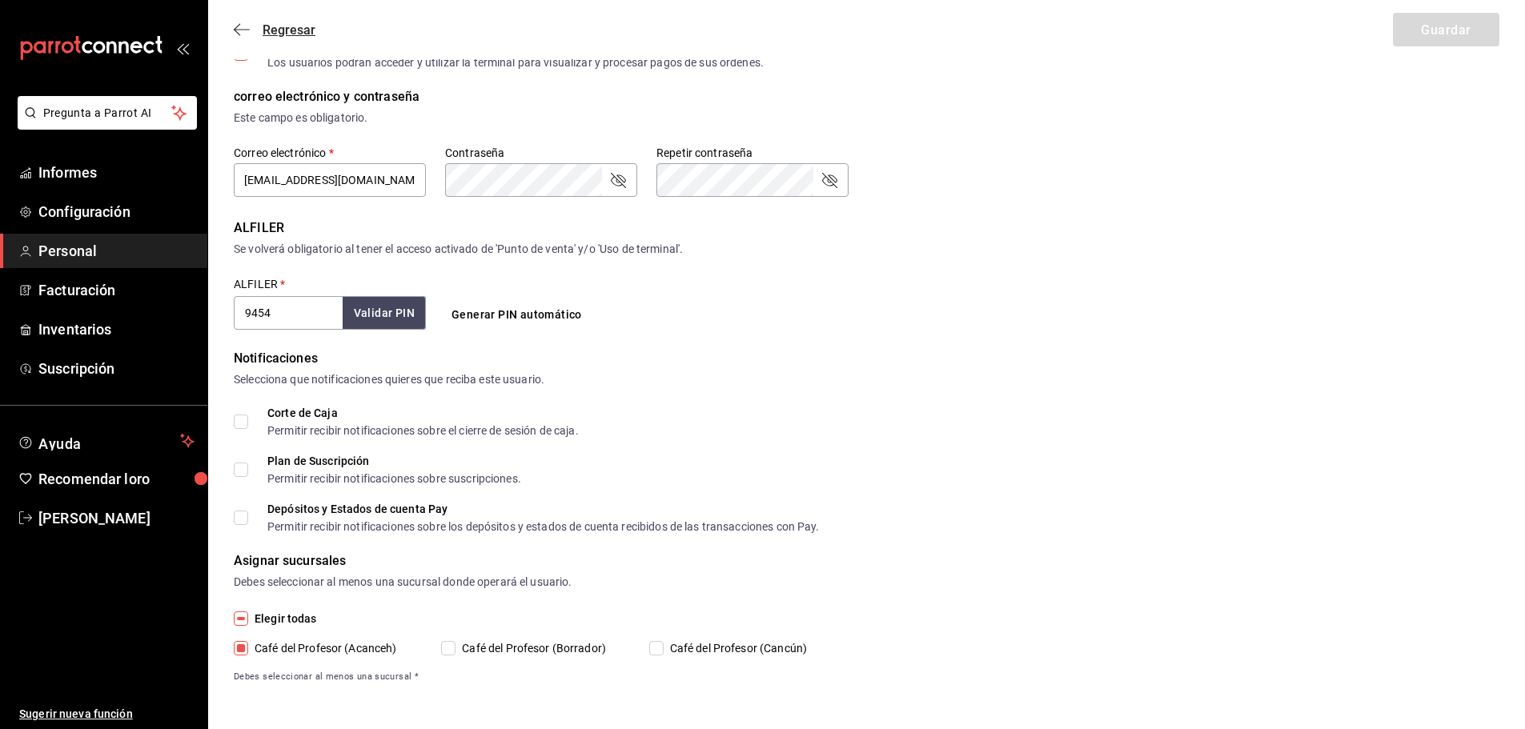
click at [268, 33] on font "Regresar" at bounding box center [289, 29] width 53 height 15
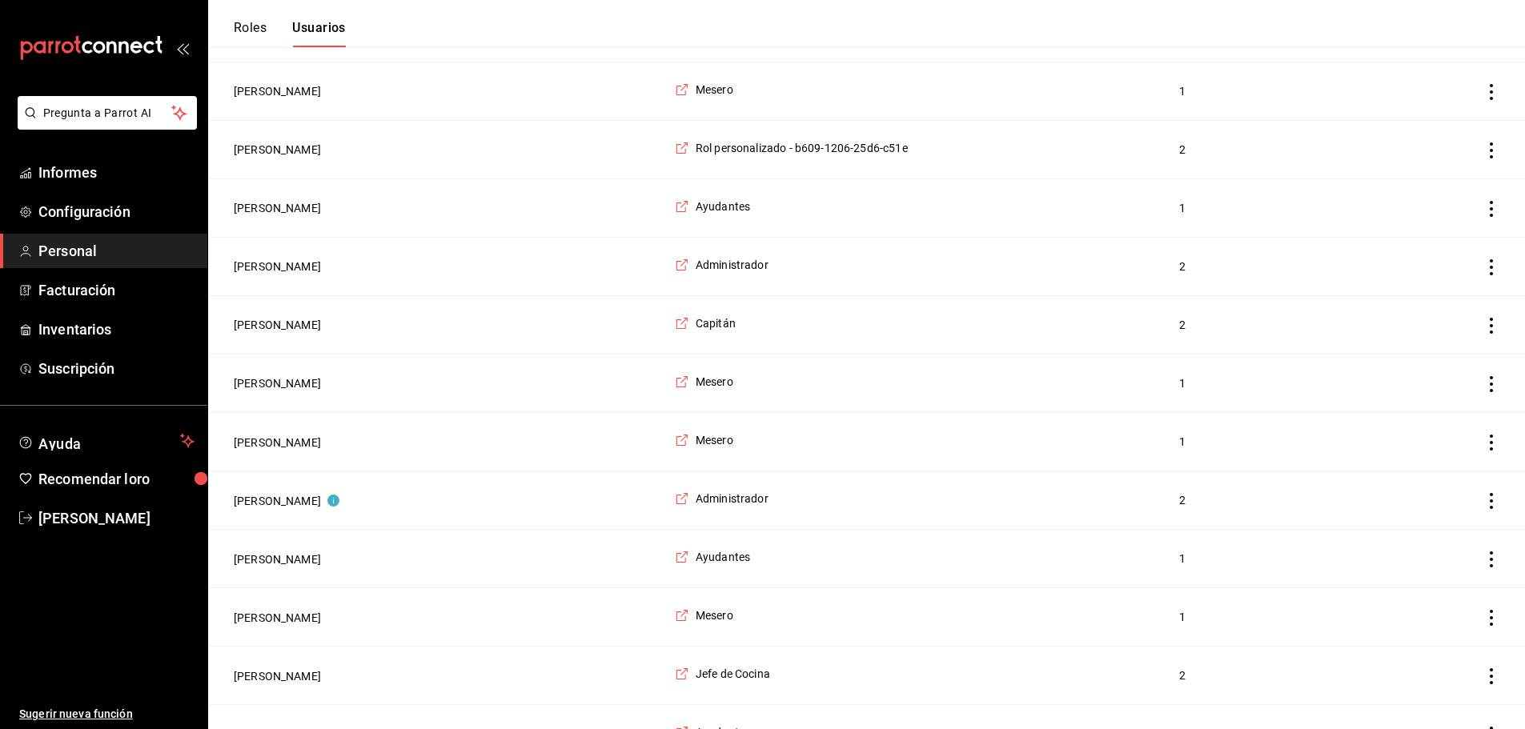
scroll to position [1521, 0]
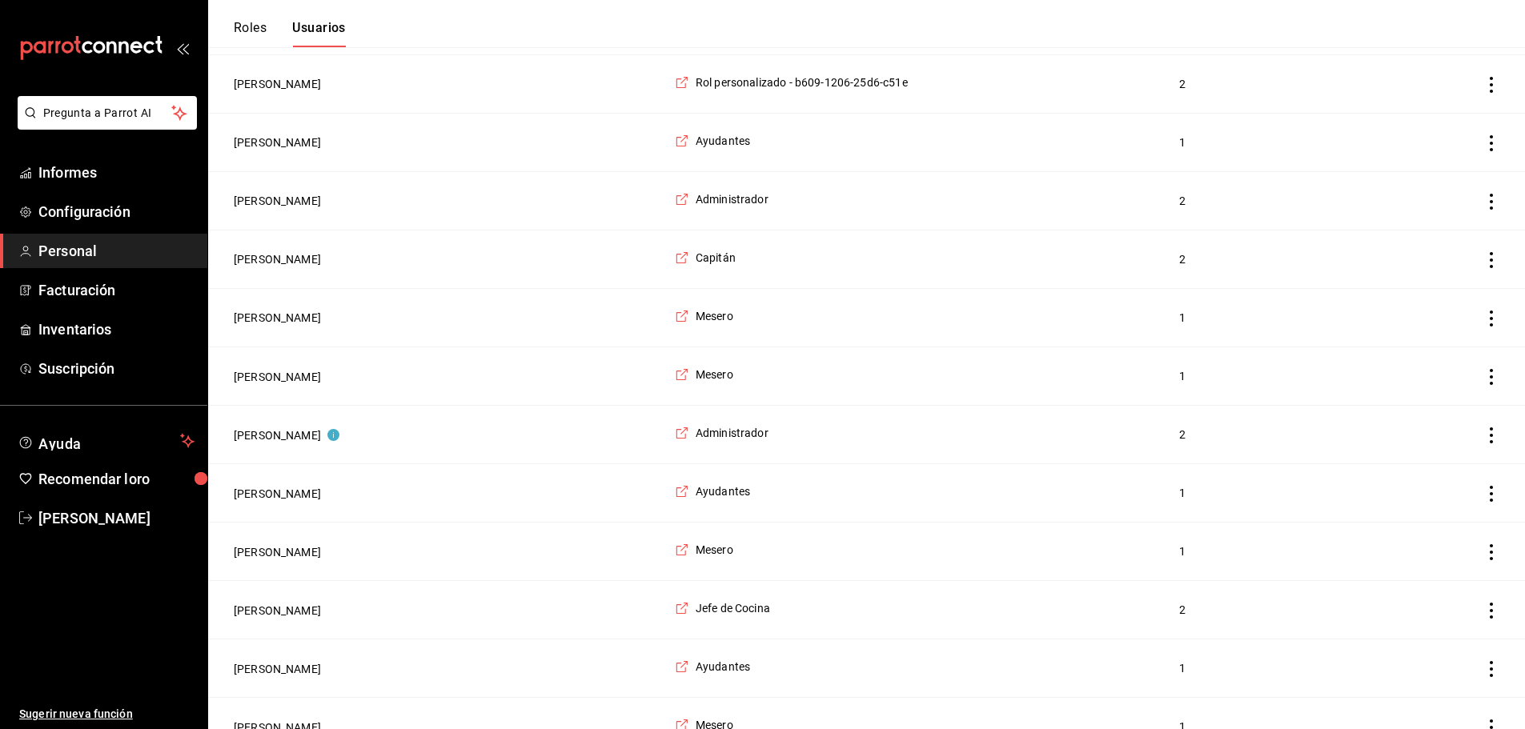
click at [505, 227] on td "[PERSON_NAME]" at bounding box center [436, 201] width 457 height 58
click at [331, 212] on td "[PERSON_NAME]" at bounding box center [436, 201] width 457 height 58
click at [321, 208] on font "[PERSON_NAME]" at bounding box center [277, 201] width 87 height 13
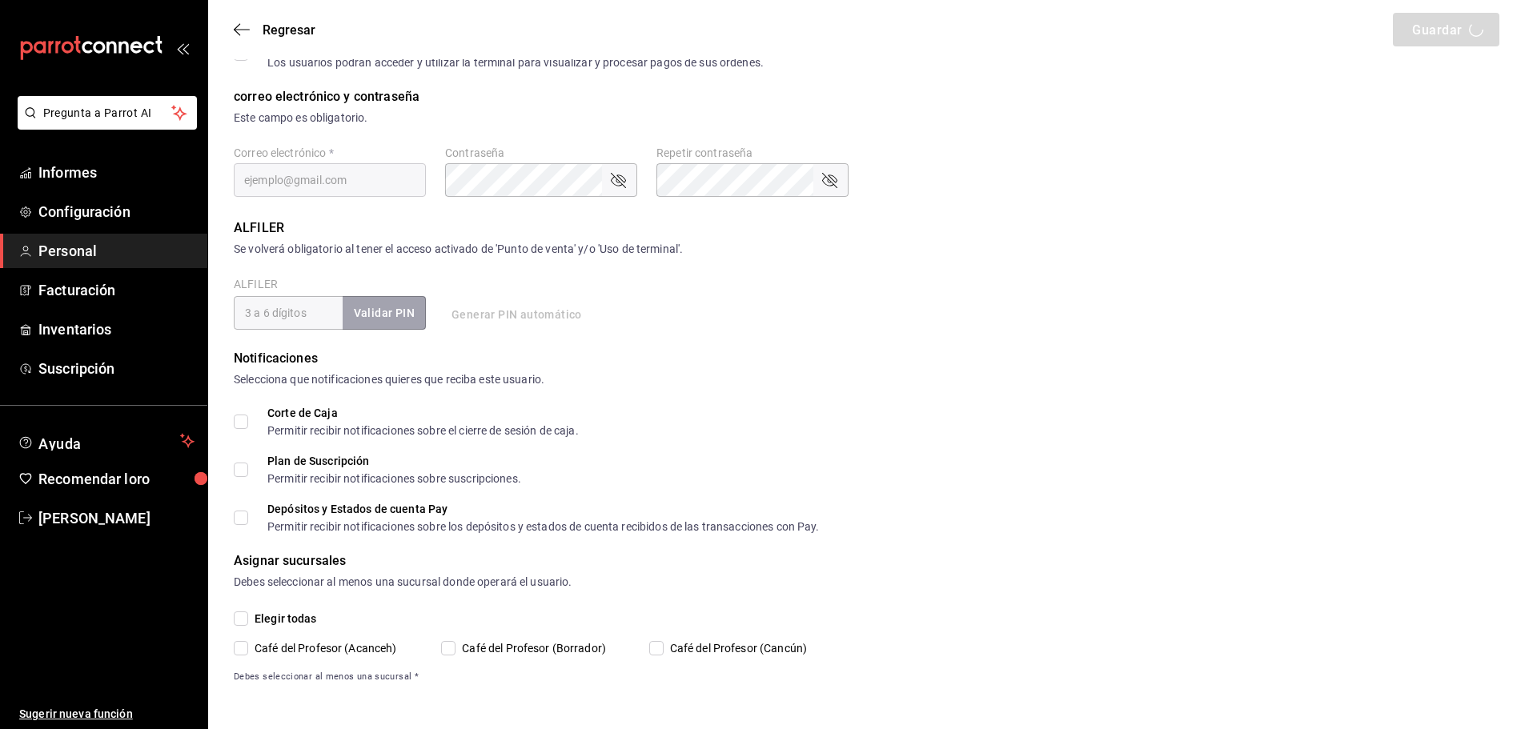
type input "[PERSON_NAME]"
type input "[PERSON_NAME] May"
checkbox input "true"
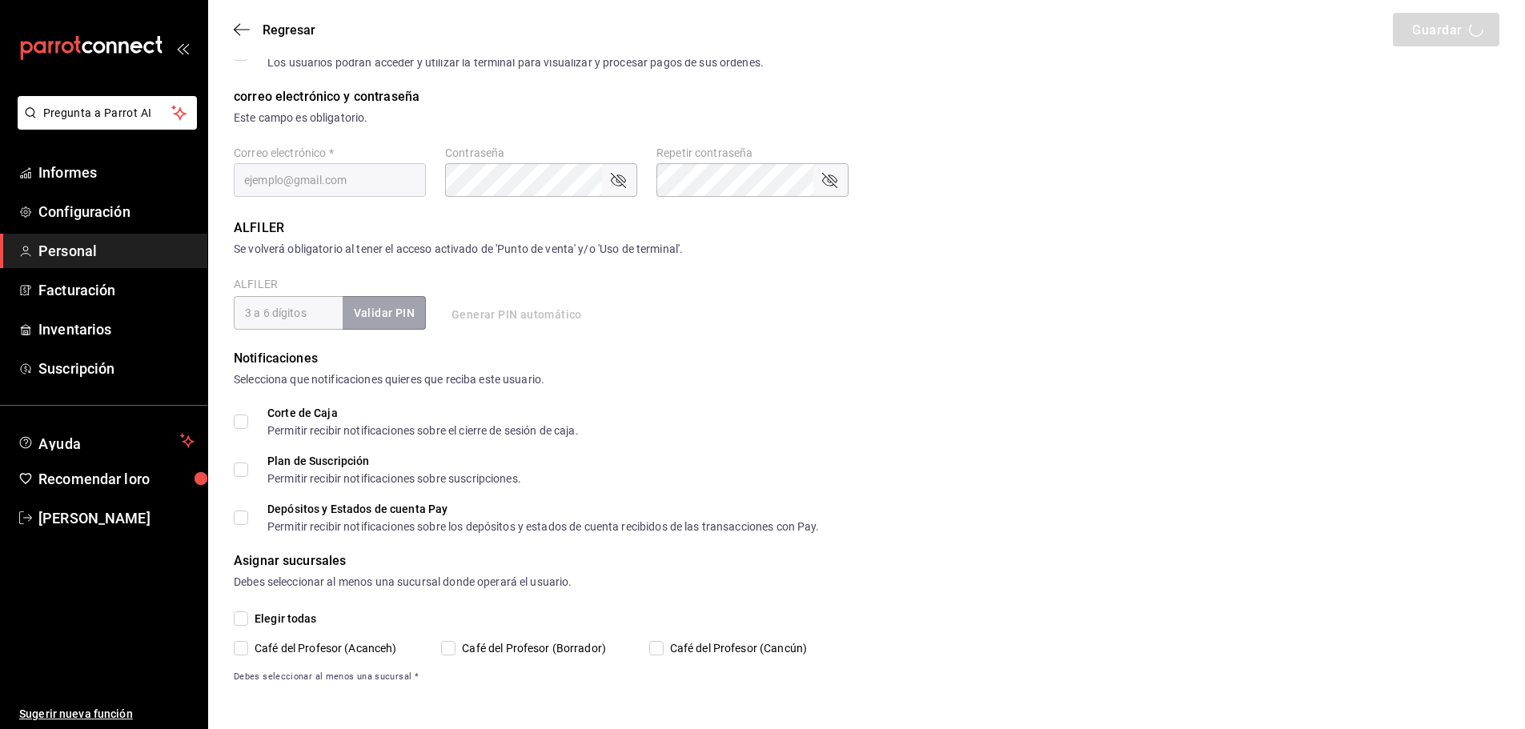
checkbox input "true"
type input "[EMAIL_ADDRESS][DOMAIN_NAME]"
type input "249383"
checkbox input "true"
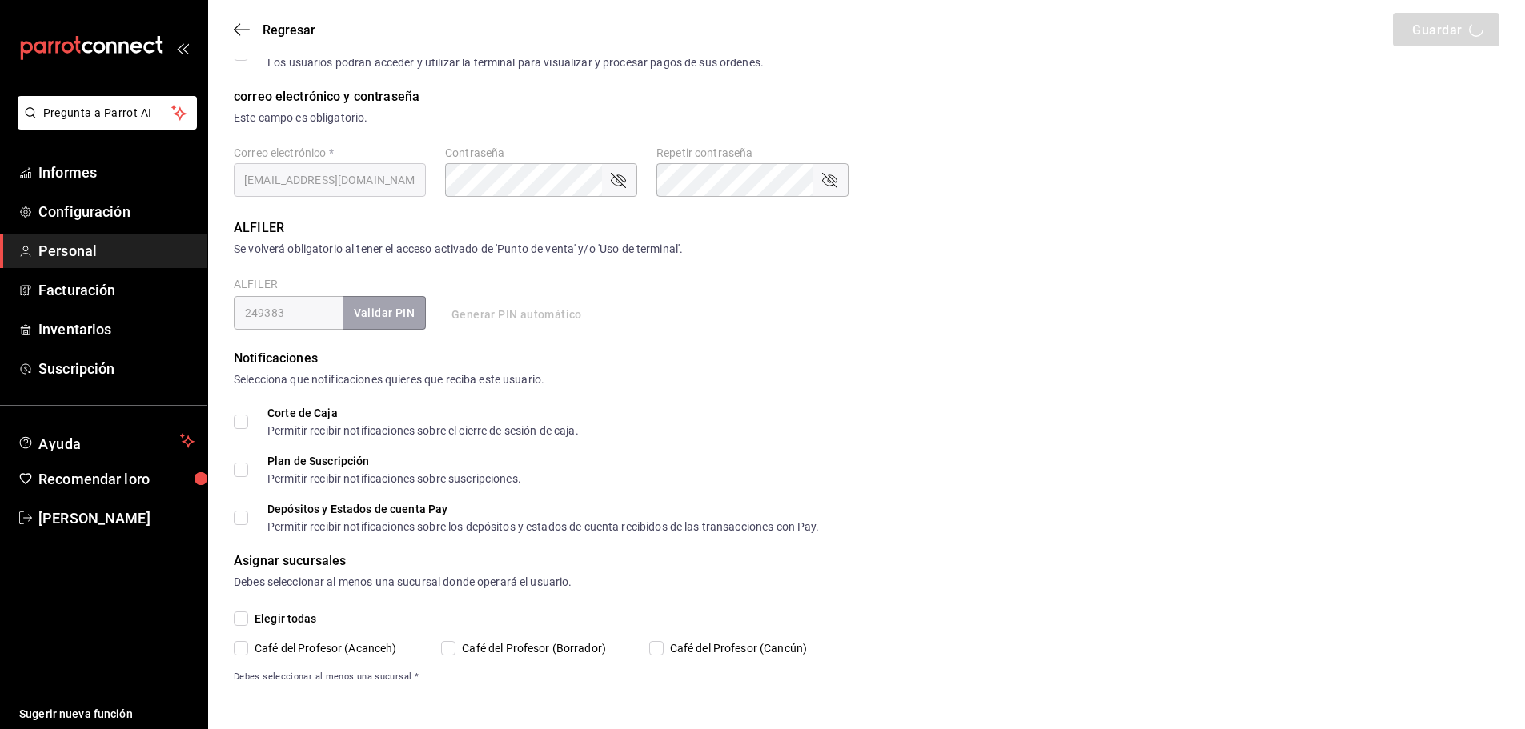
type input "[PHONE_NUMBER]"
type input "ea53f1a3-98f3-43af-ad9e-7adcaf8a0599"
type input "ADMIN"
checkbox input "true"
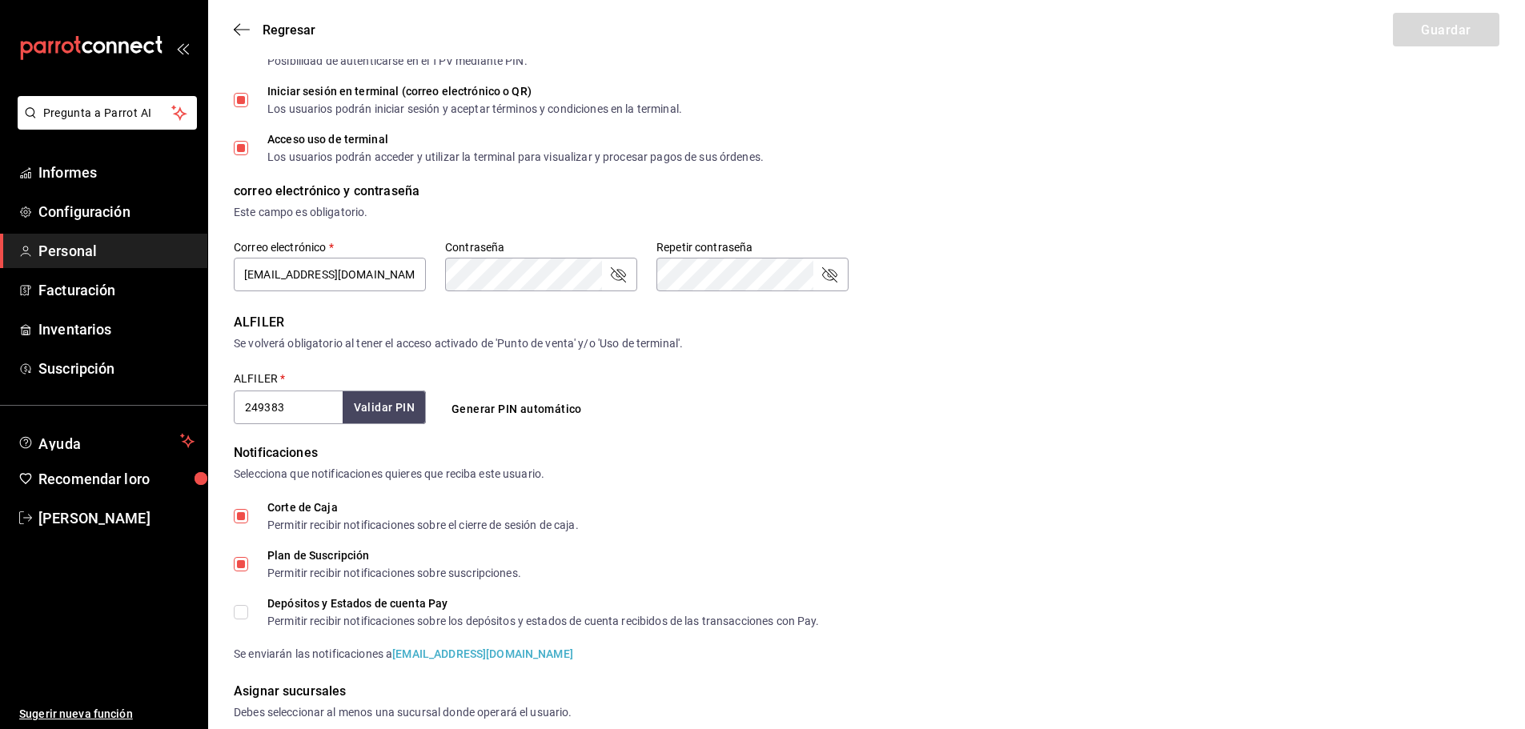
scroll to position [458, 0]
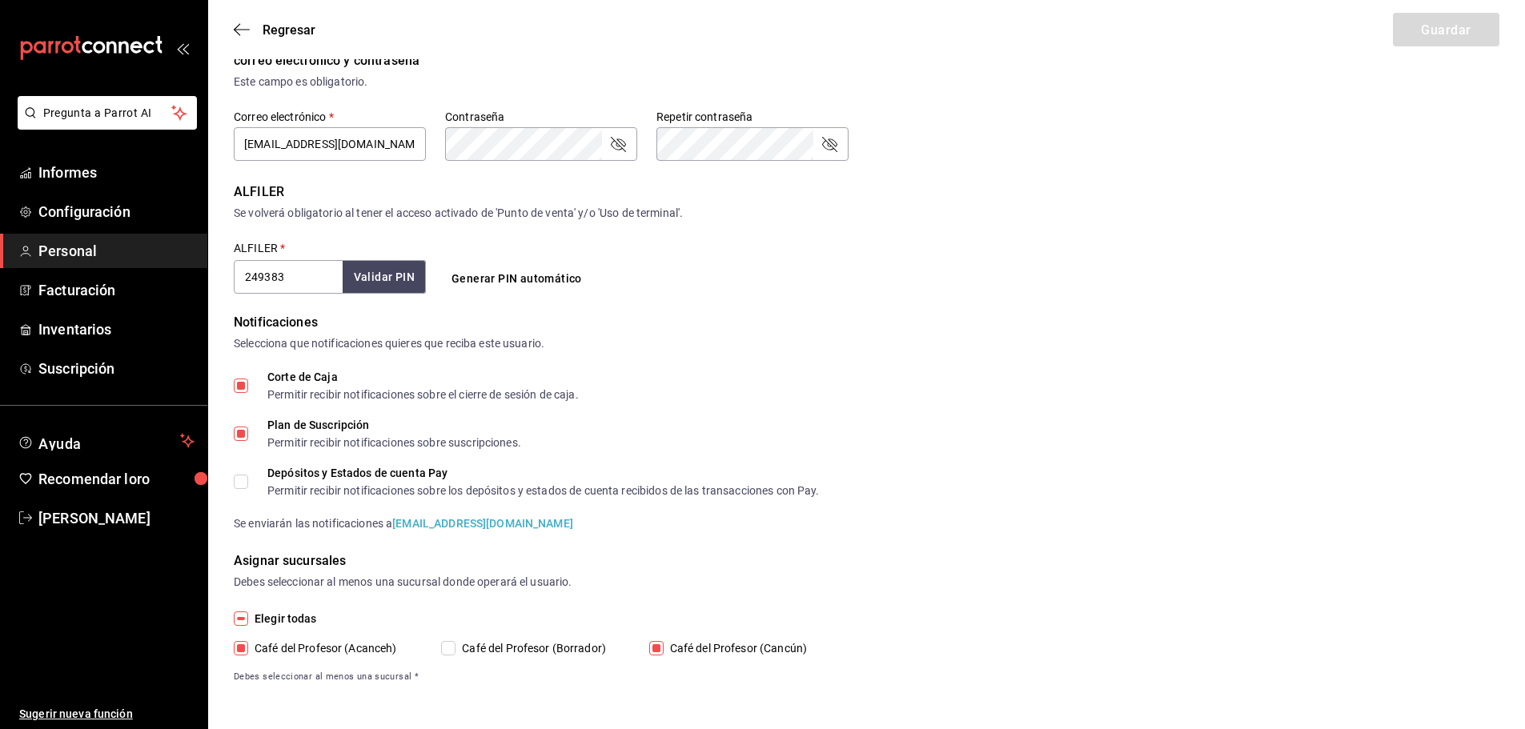
click at [617, 142] on icon "campo de contraseña" at bounding box center [617, 143] width 19 height 19
click at [829, 142] on icon "campo de contraseña" at bounding box center [829, 143] width 19 height 19
click at [829, 142] on icon "campo de contraseña" at bounding box center [829, 143] width 16 height 11
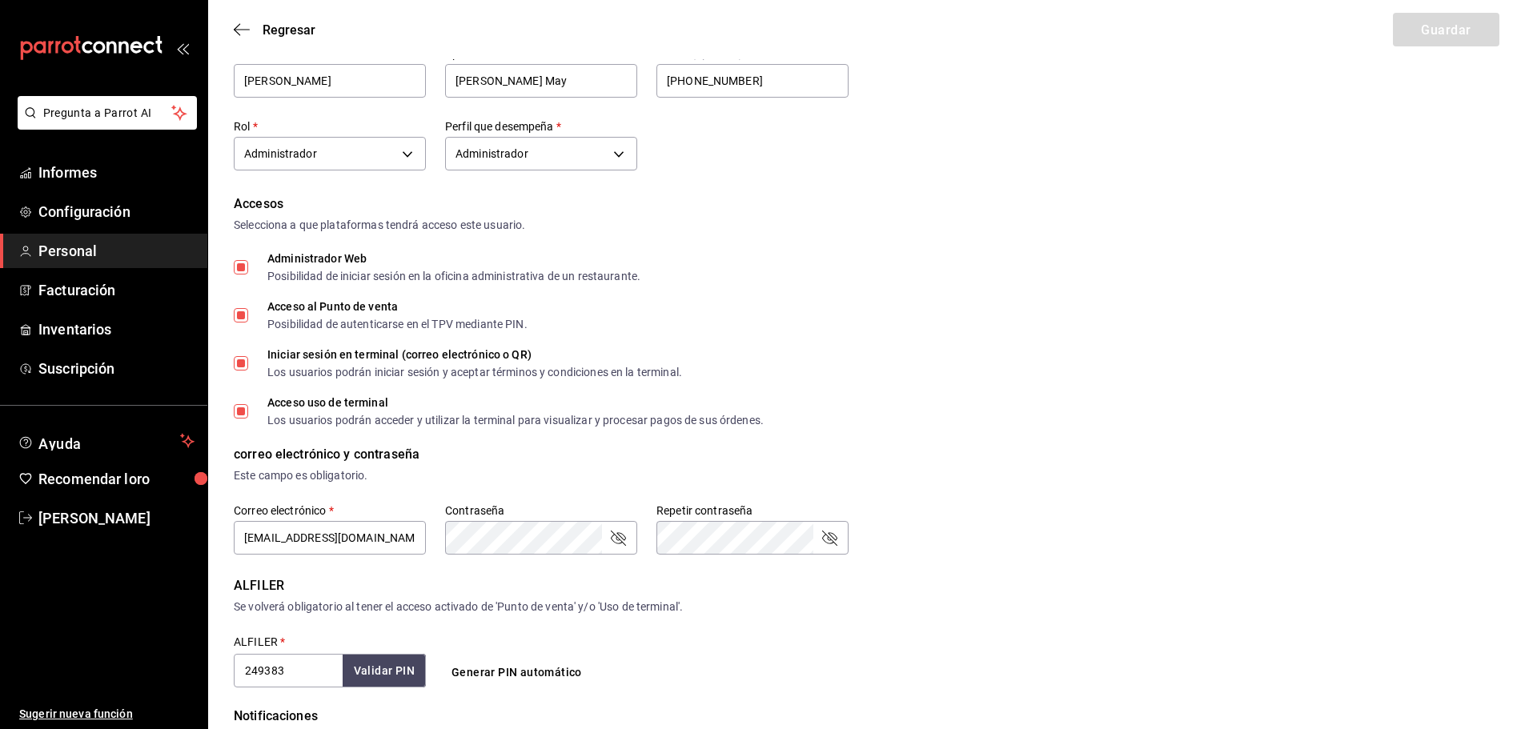
scroll to position [0, 0]
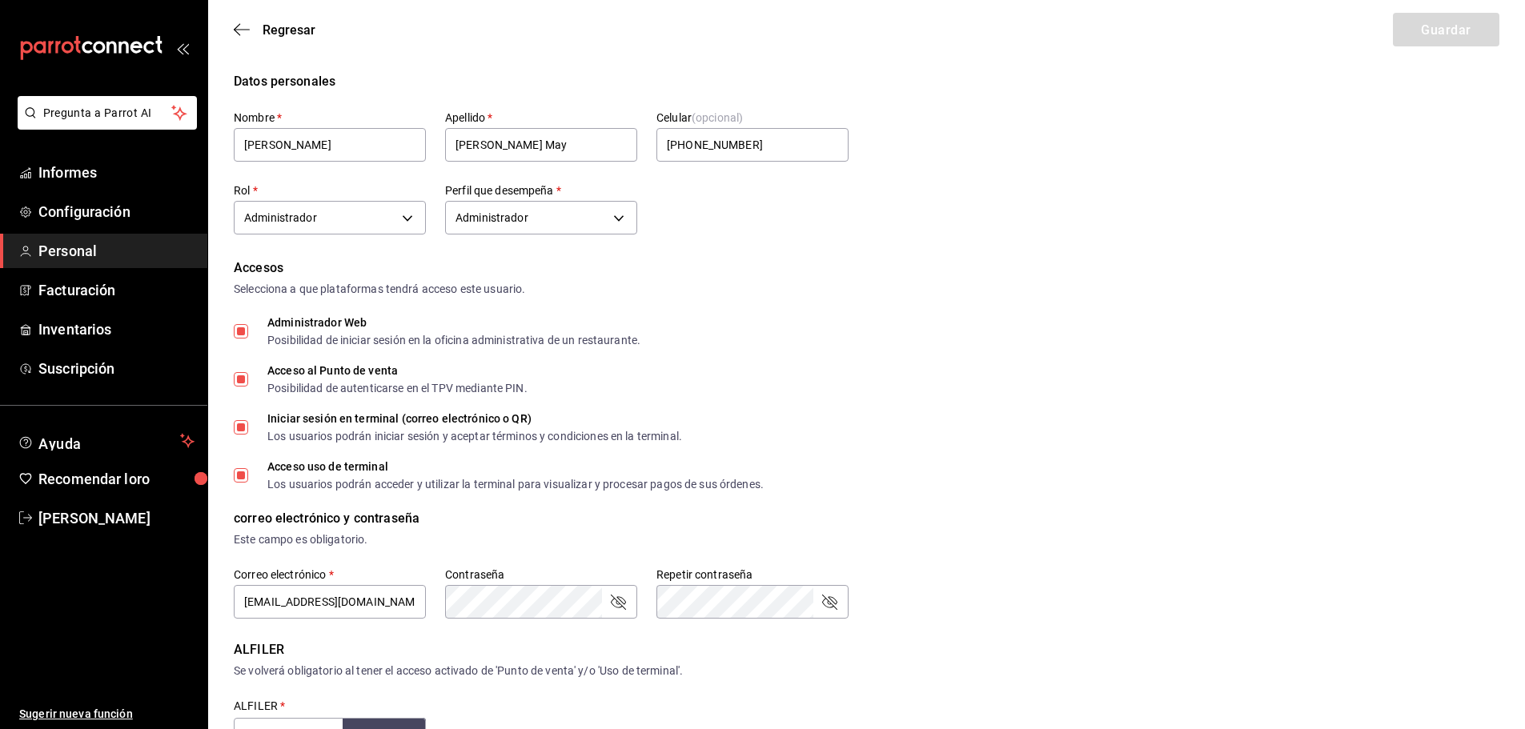
click at [326, 22] on div "Regresar Guardar" at bounding box center [866, 29] width 1317 height 59
click at [311, 23] on font "Regresar" at bounding box center [289, 29] width 53 height 15
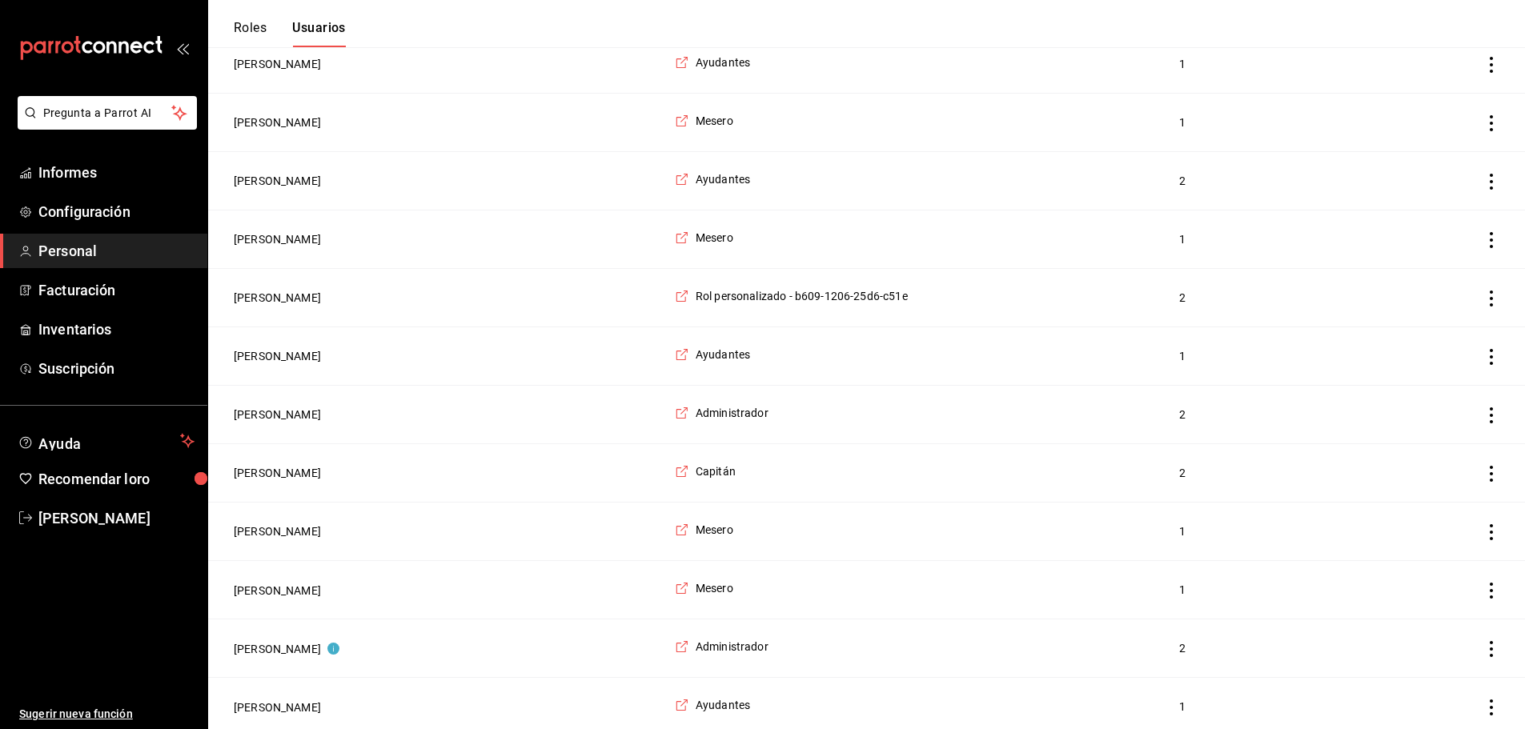
scroll to position [1410, 0]
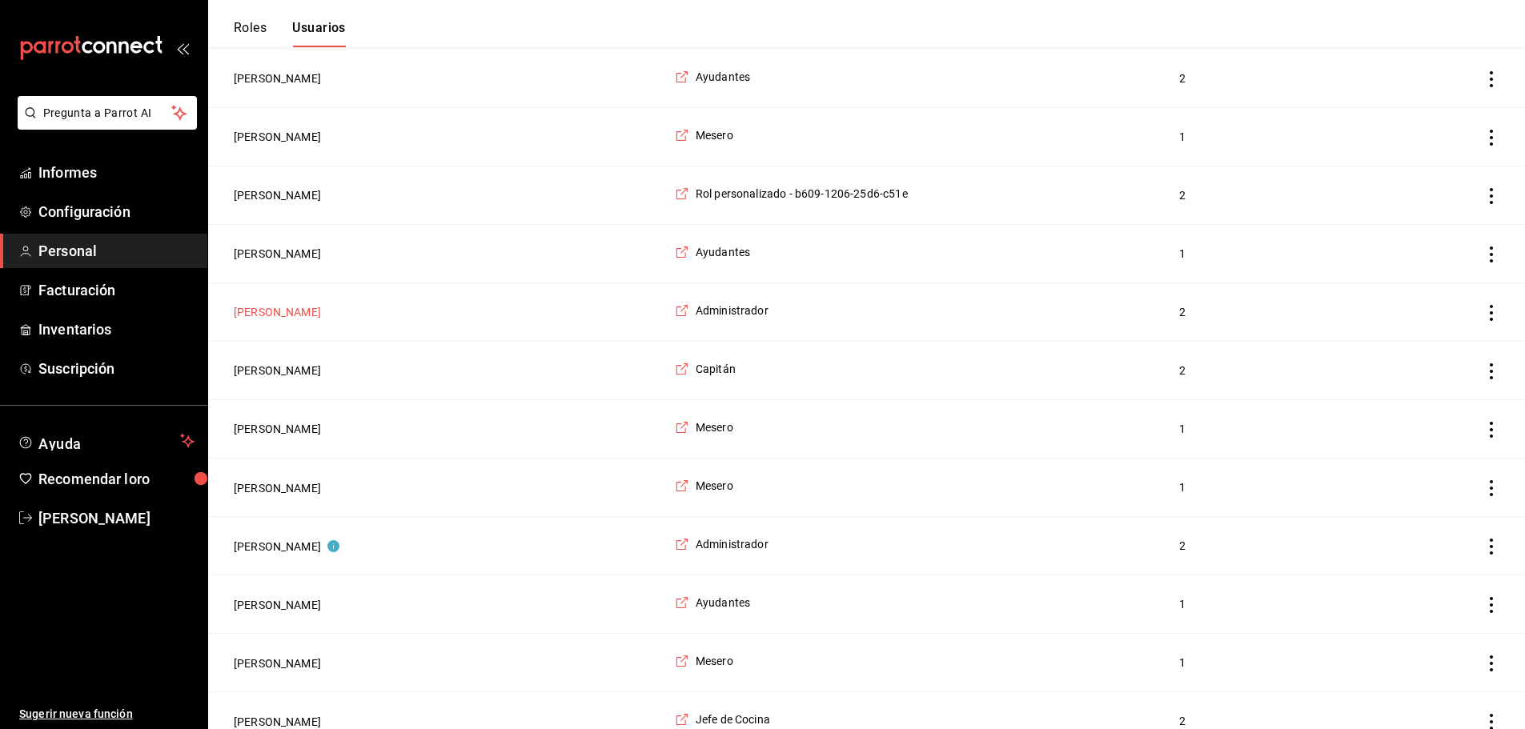
click at [321, 319] on font "[PERSON_NAME]" at bounding box center [277, 313] width 87 height 13
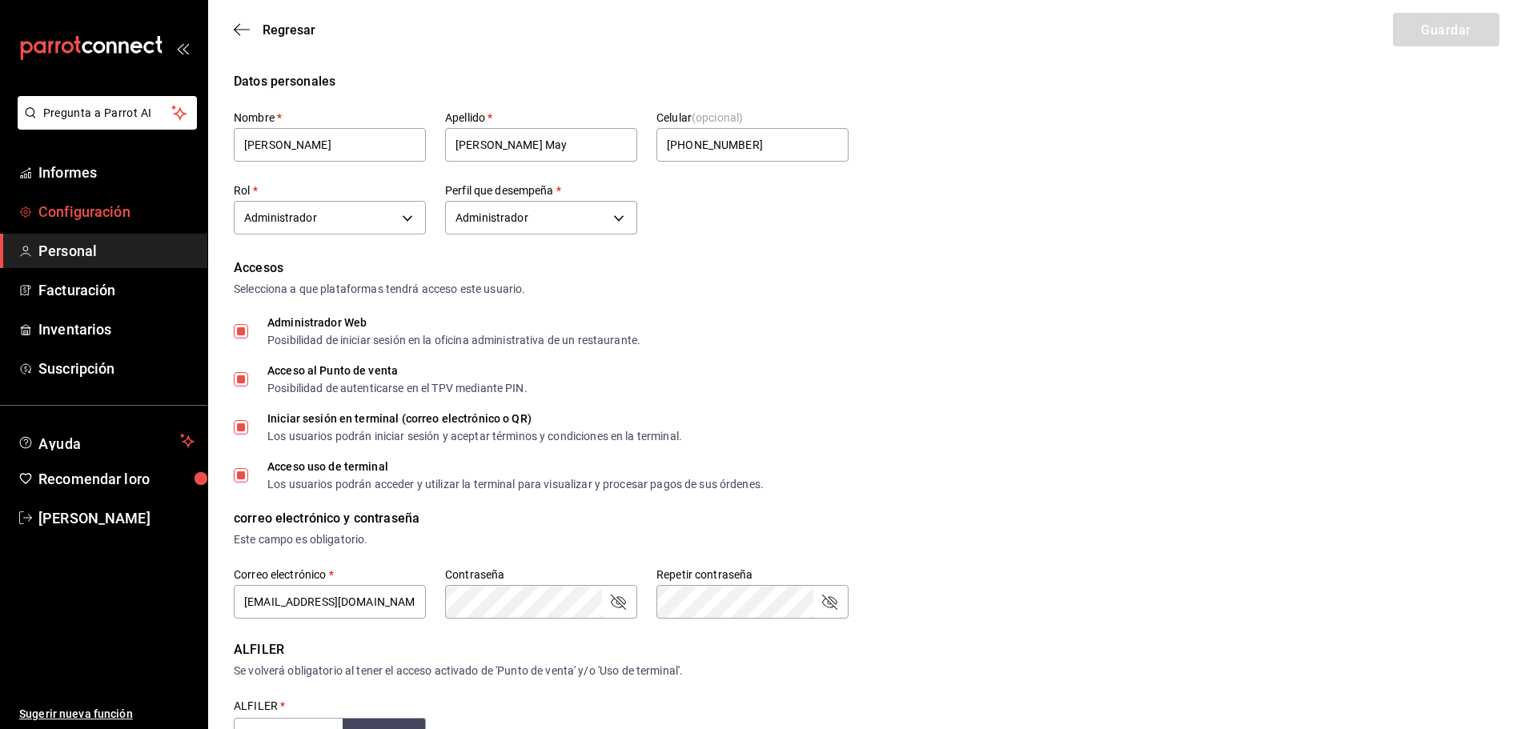
click at [101, 217] on font "Configuración" at bounding box center [84, 211] width 92 height 17
